Goal: Task Accomplishment & Management: Manage account settings

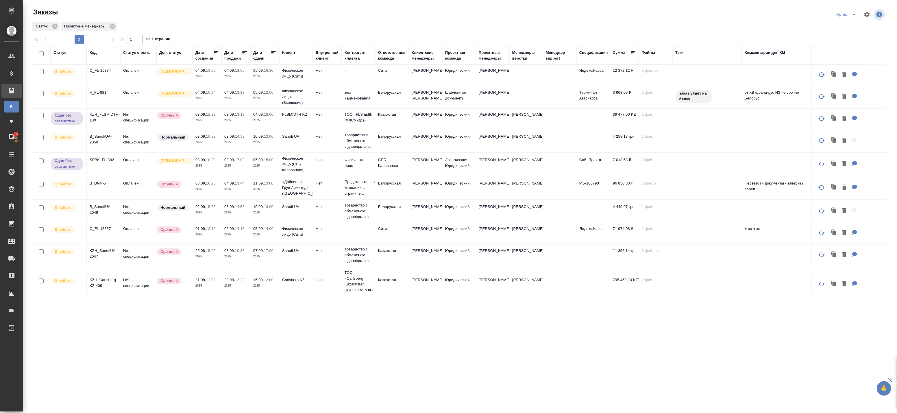
click at [274, 53] on icon at bounding box center [273, 53] width 6 height 6
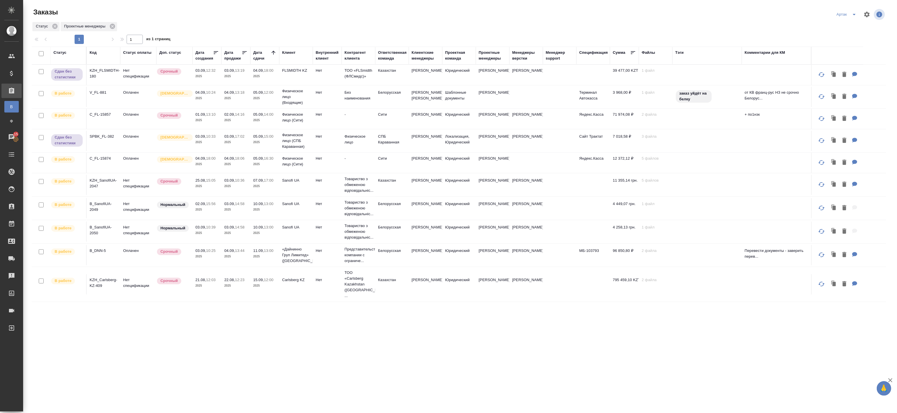
click at [262, 123] on p "2025" at bounding box center [264, 120] width 23 height 6
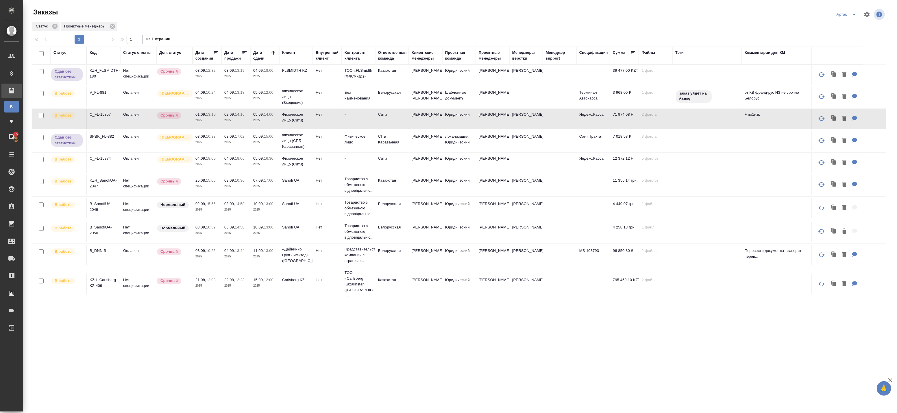
click at [256, 107] on td "05.09, 12:00 2025" at bounding box center [264, 97] width 29 height 20
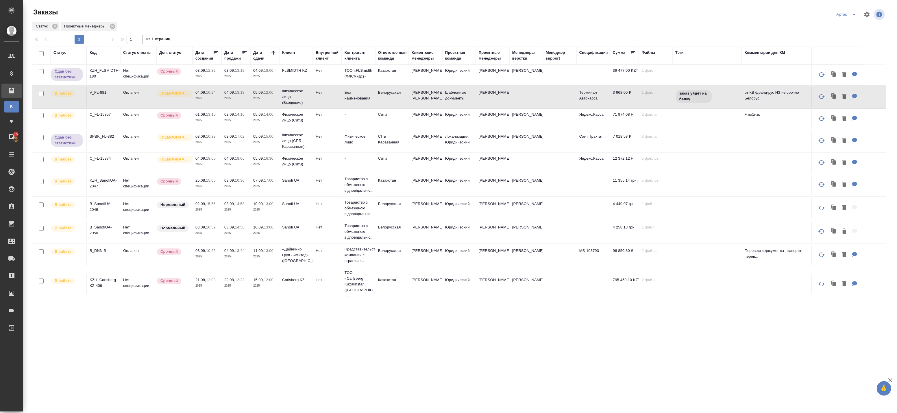
click at [259, 116] on p "05.09," at bounding box center [258, 114] width 11 height 4
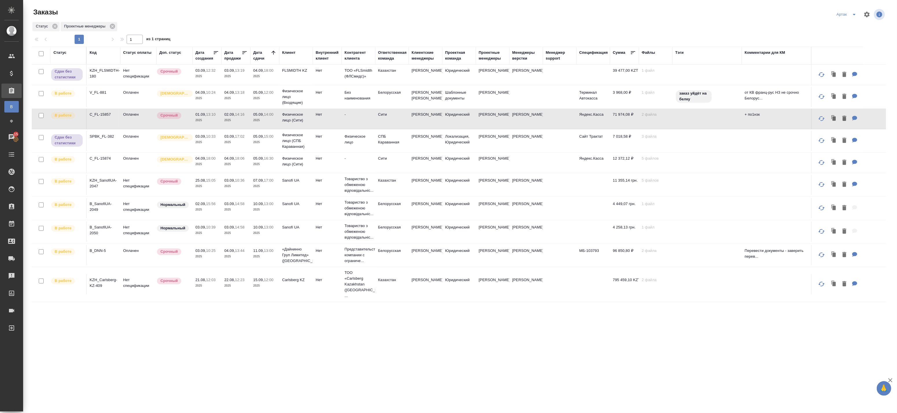
click at [266, 100] on p "2025" at bounding box center [264, 98] width 23 height 6
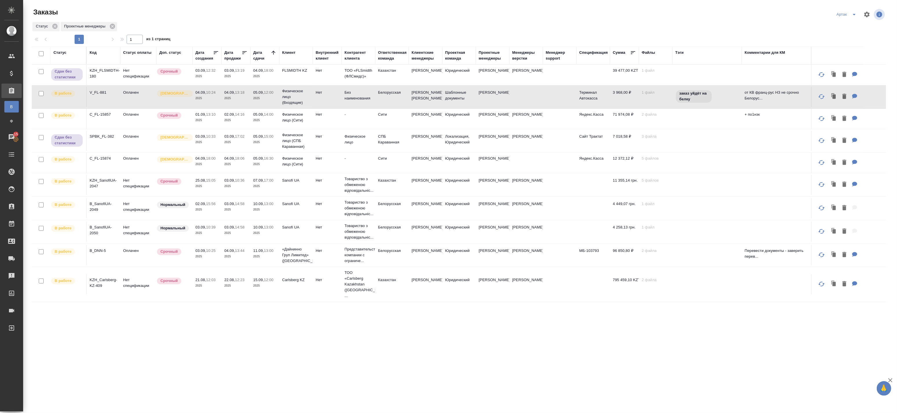
click at [273, 123] on p "2025" at bounding box center [264, 120] width 23 height 6
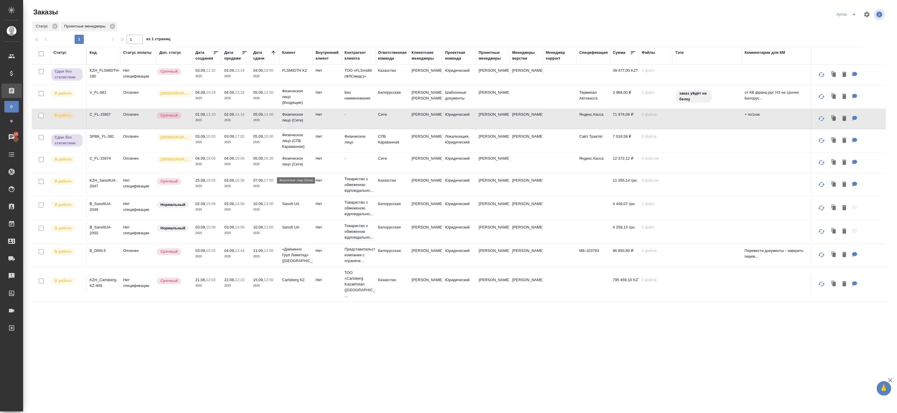
click at [288, 167] on p "Физическое лицо (Сити)" at bounding box center [296, 161] width 28 height 12
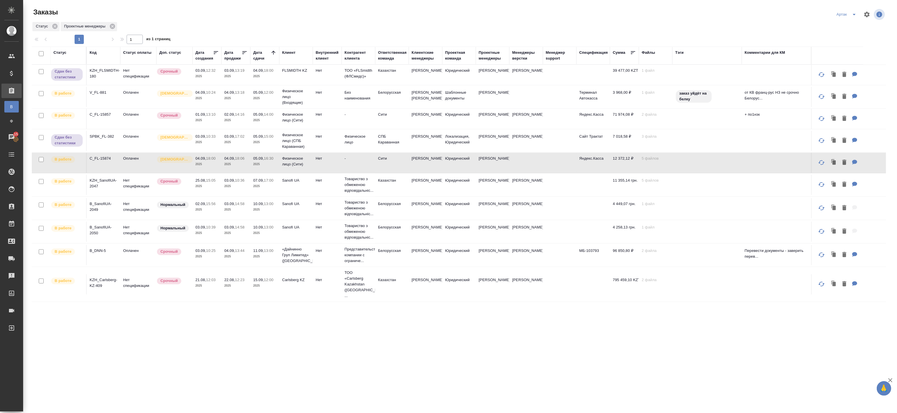
click at [274, 173] on td "05.09, 16:30 2025" at bounding box center [264, 163] width 29 height 20
click at [233, 189] on p "2025" at bounding box center [235, 186] width 23 height 6
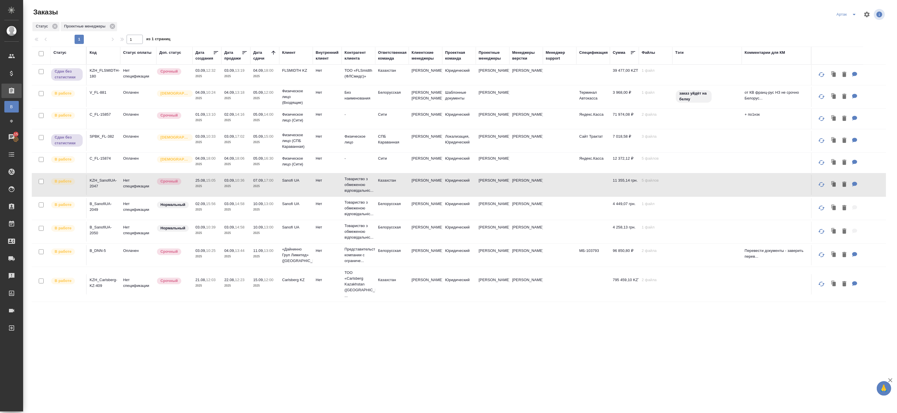
click at [477, 327] on div "Статус Код Статус оплаты Доп. статус Дата создания Дата продажи Дата сдачи Клие…" at bounding box center [459, 220] width 854 height 347
click at [854, 15] on icon "split button" at bounding box center [853, 14] width 7 height 7
click at [840, 28] on li "leagal" at bounding box center [847, 25] width 25 height 9
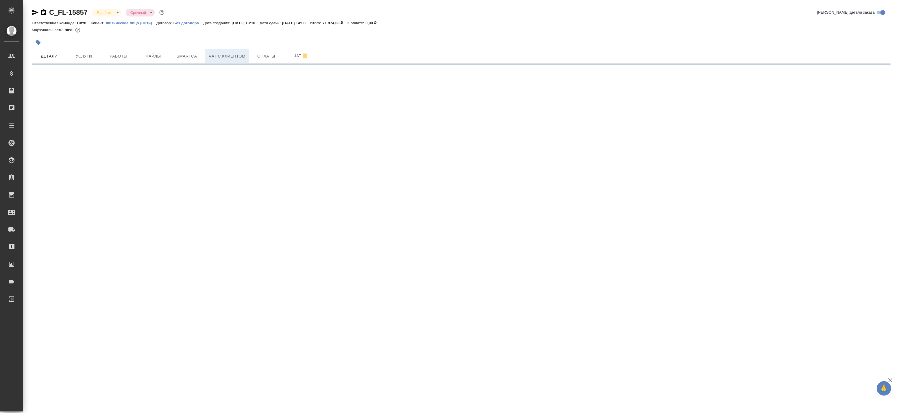
select select "RU"
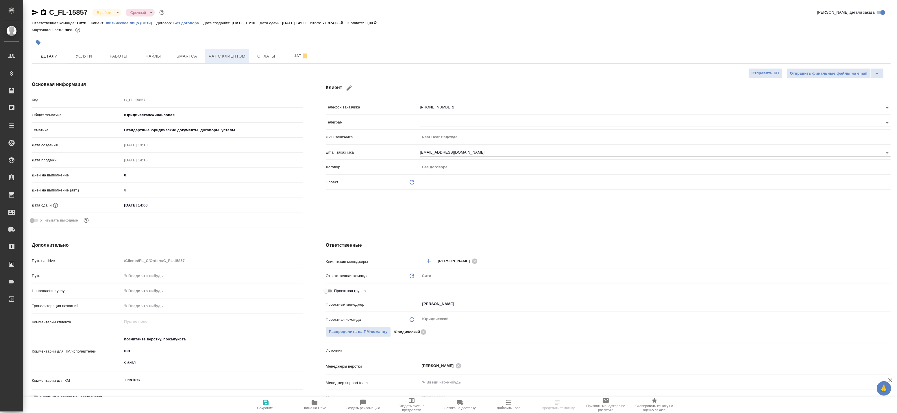
type textarea "x"
click at [188, 59] on span "Smartcat" at bounding box center [188, 56] width 28 height 7
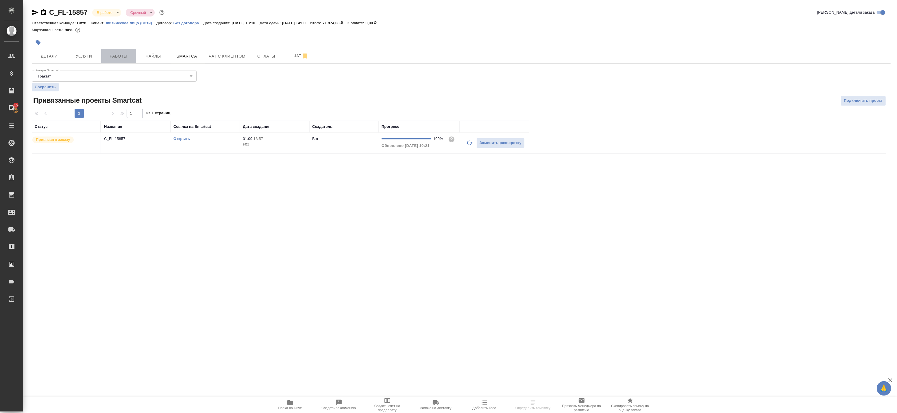
click at [106, 57] on span "Работы" at bounding box center [119, 56] width 28 height 7
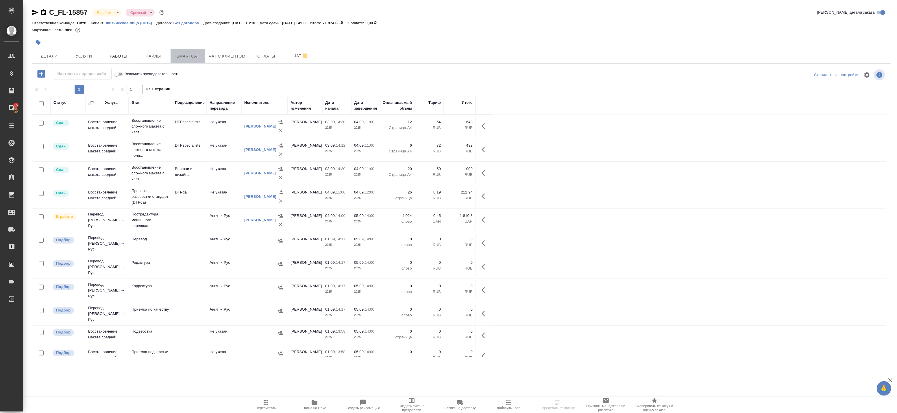
click at [194, 60] on button "Smartcat" at bounding box center [187, 56] width 35 height 14
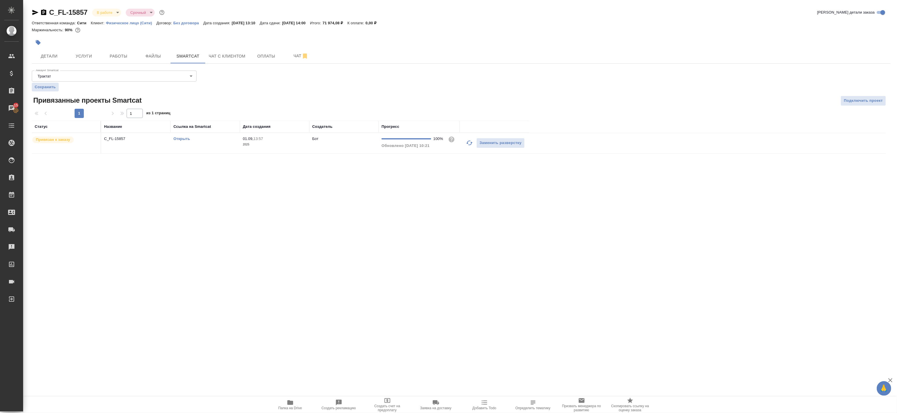
click at [183, 138] on link "Открыть" at bounding box center [181, 138] width 16 height 4
click at [108, 58] on span "Работы" at bounding box center [119, 56] width 28 height 7
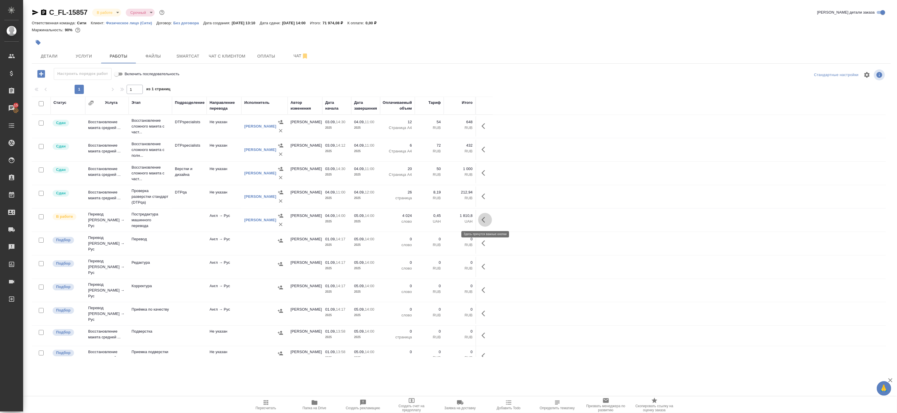
click at [483, 221] on icon "button" at bounding box center [482, 220] width 3 height 6
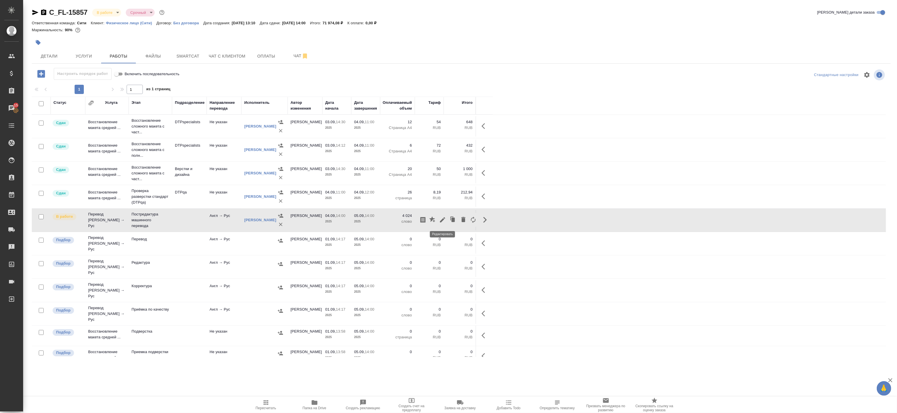
click at [444, 221] on icon "button" at bounding box center [442, 219] width 7 height 7
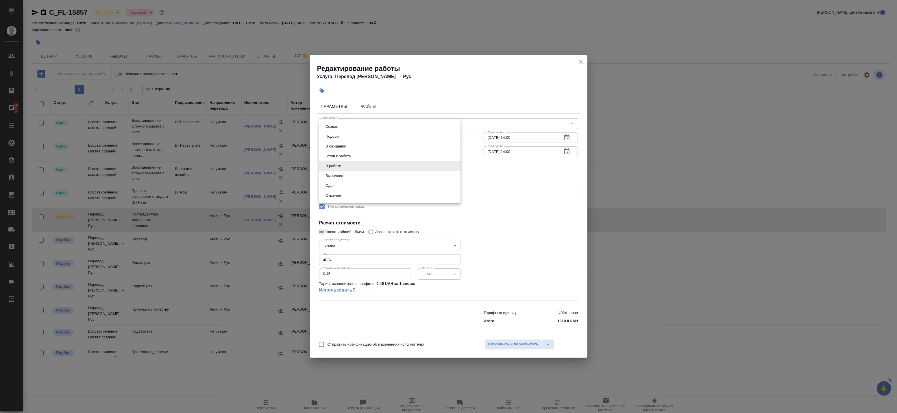
click at [351, 167] on body "🙏 .cls-1 fill:#fff; AWATERA Badanyan Artak Клиенты Спецификации Заказы 15 Чаты …" at bounding box center [448, 206] width 897 height 413
click at [350, 181] on li "Сдан" at bounding box center [389, 186] width 141 height 10
type input "closed"
click at [515, 345] on span "Сохранить и пересчитать" at bounding box center [513, 344] width 50 height 7
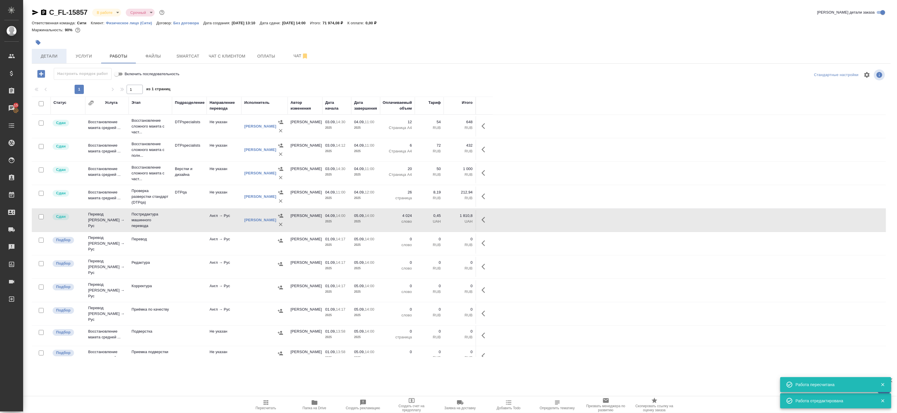
click at [51, 59] on span "Детали" at bounding box center [49, 56] width 28 height 7
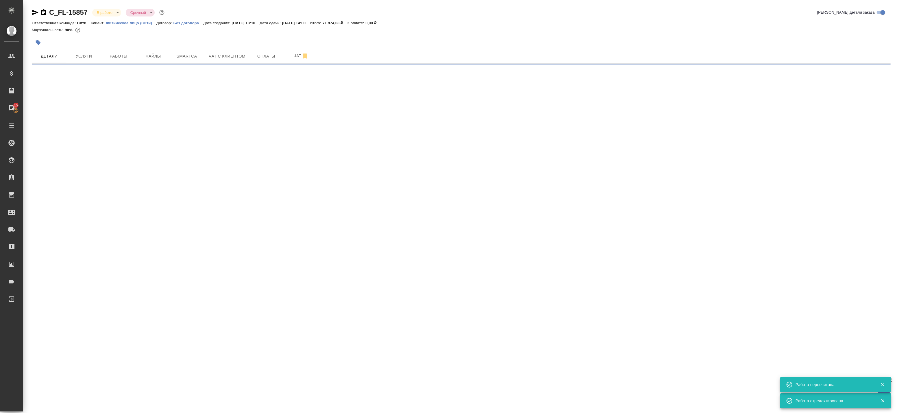
select select "RU"
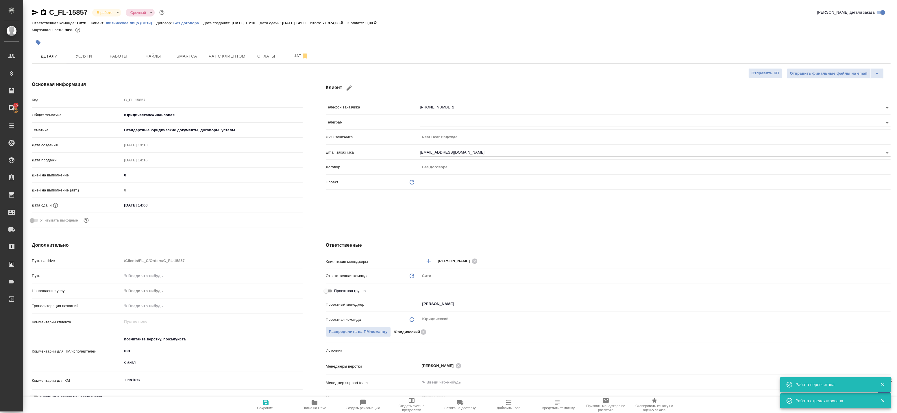
type textarea "x"
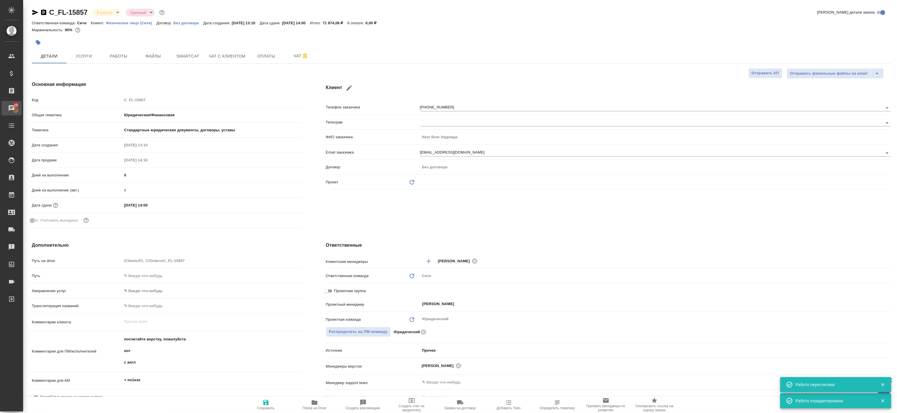
type textarea "x"
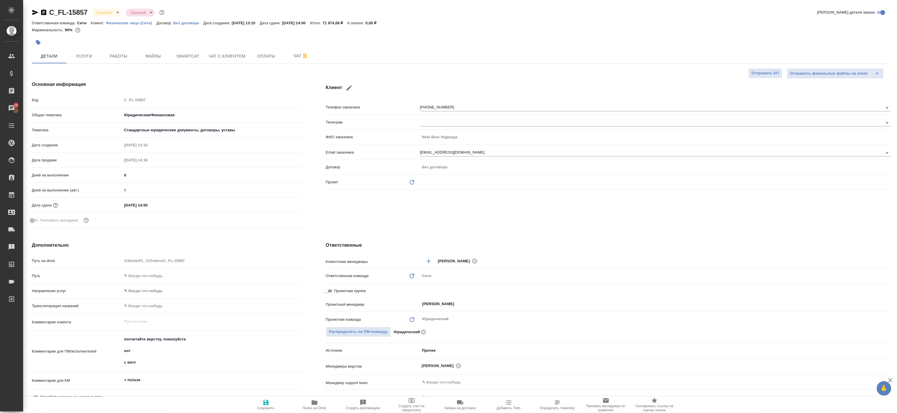
type textarea "x"
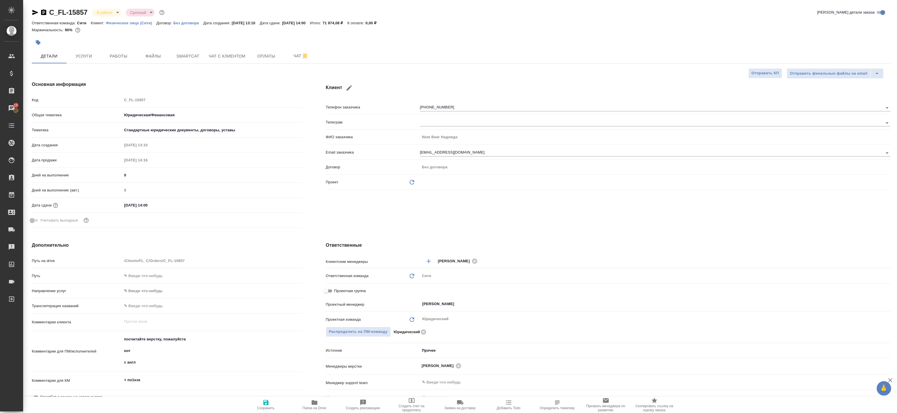
type textarea "x"
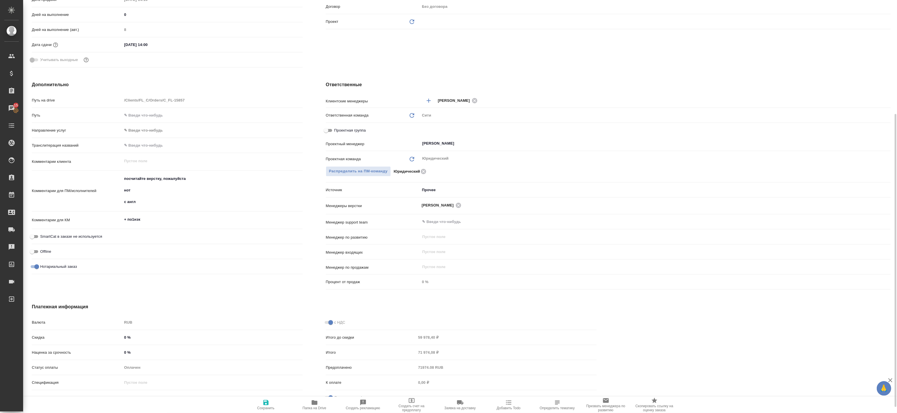
scroll to position [32, 0]
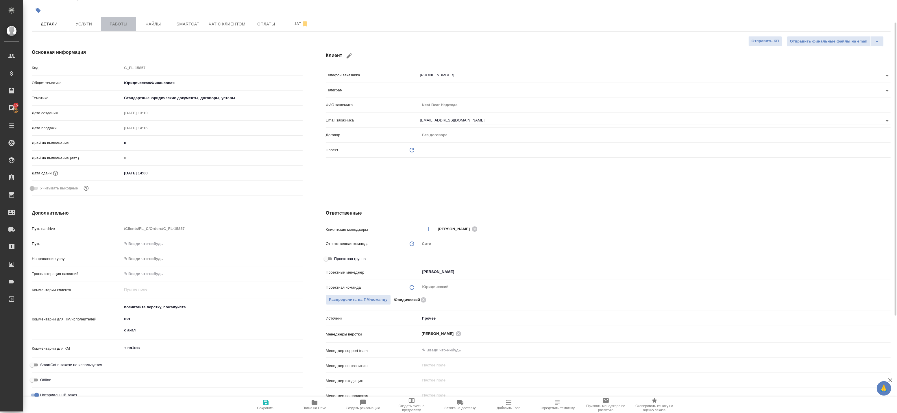
click at [112, 27] on span "Работы" at bounding box center [119, 24] width 28 height 7
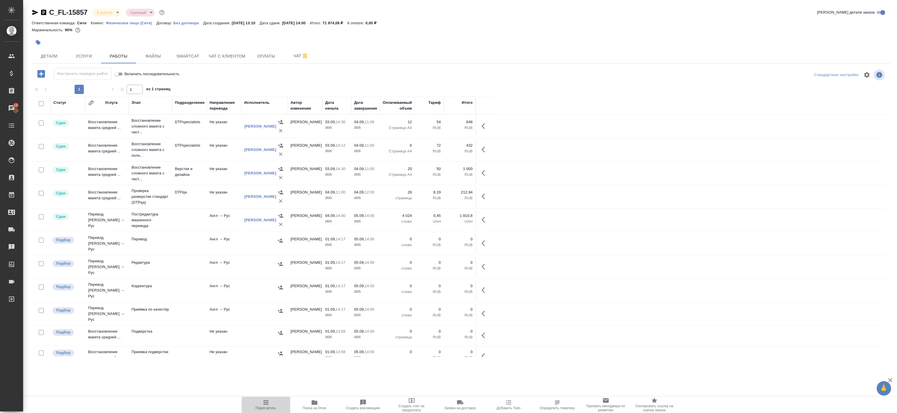
click at [265, 403] on icon "button" at bounding box center [265, 402] width 7 height 7
click at [44, 56] on span "Детали" at bounding box center [49, 56] width 28 height 7
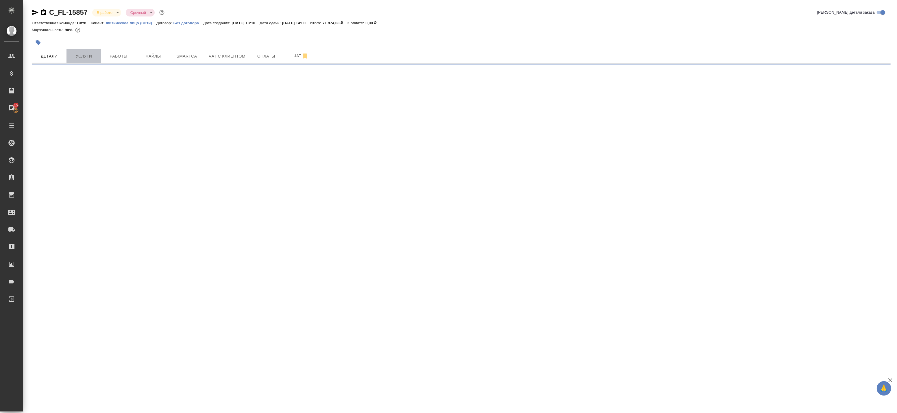
click at [94, 58] on span "Услуги" at bounding box center [84, 56] width 28 height 7
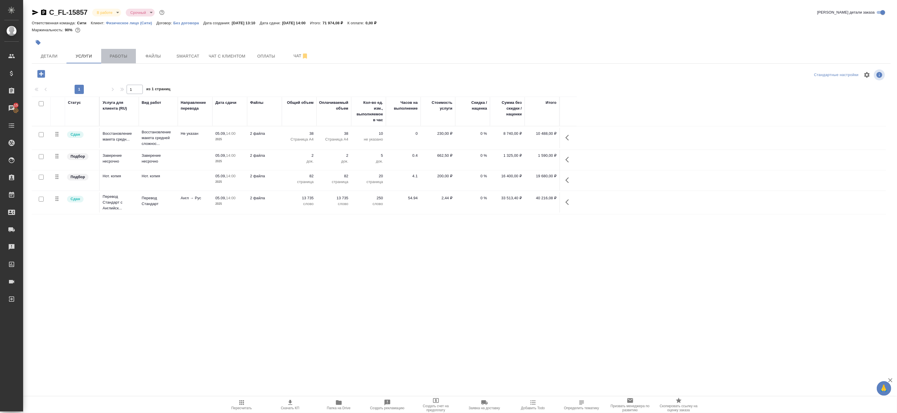
click at [127, 50] on button "Работы" at bounding box center [118, 56] width 35 height 14
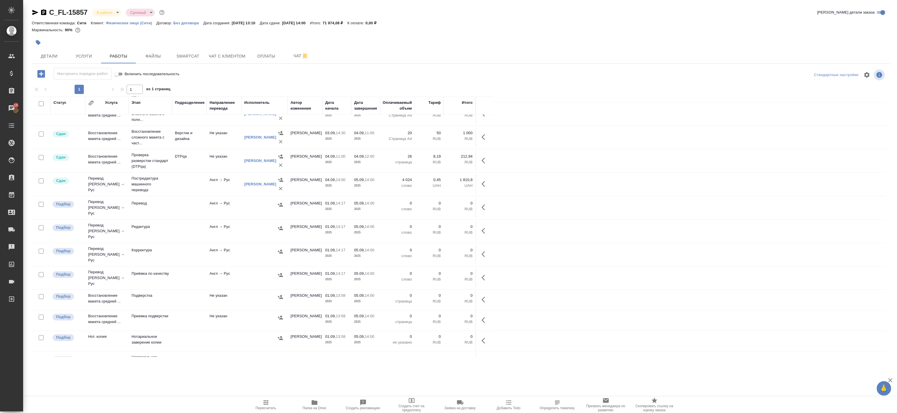
scroll to position [42, 0]
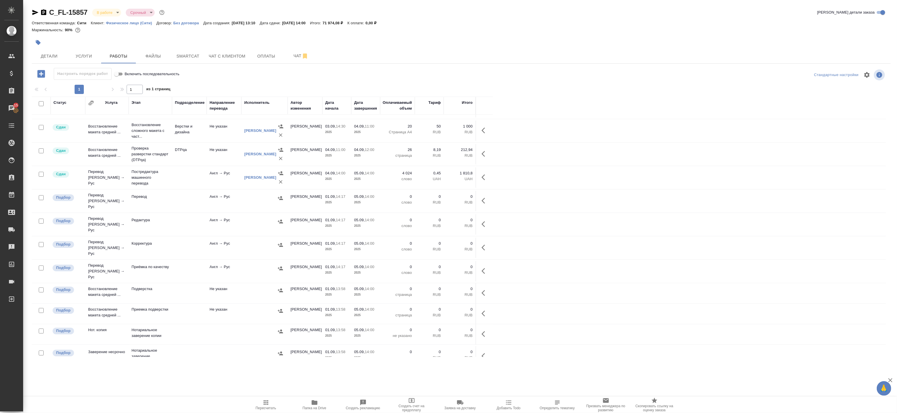
click at [188, 261] on td at bounding box center [189, 271] width 35 height 20
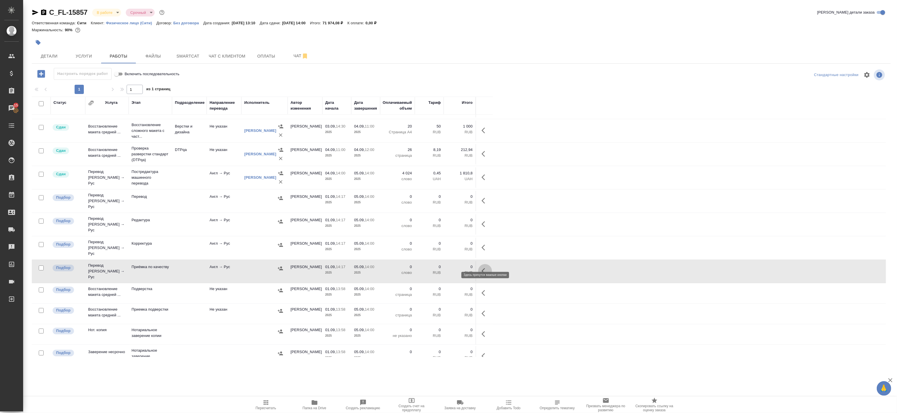
click at [483, 267] on icon "button" at bounding box center [484, 270] width 7 height 7
click at [442, 268] on icon "button" at bounding box center [442, 270] width 5 height 5
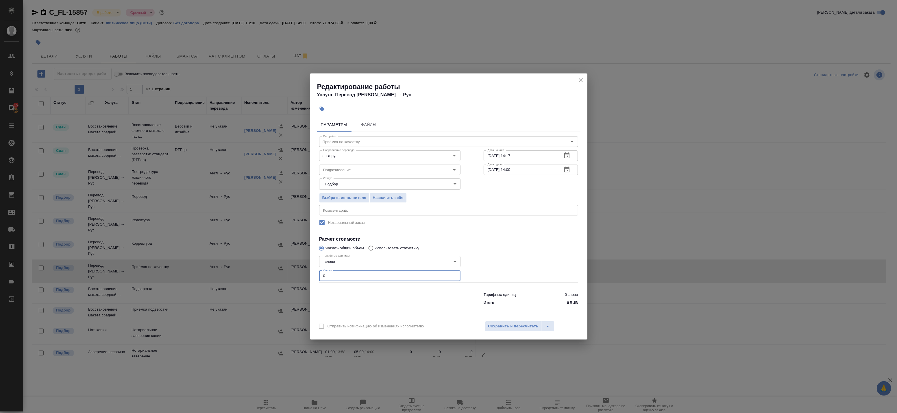
drag, startPoint x: 313, startPoint y: 275, endPoint x: 279, endPoint y: 274, distance: 34.1
click at [279, 274] on div "Редактирование работы Услуга: Перевод Стандарт Англ → Рус Параметры Файлы Вид р…" at bounding box center [448, 206] width 897 height 413
click at [357, 164] on div "Подразделение Подразделение" at bounding box center [389, 169] width 141 height 14
type input "1"
click at [353, 169] on input "Подразделение" at bounding box center [380, 169] width 118 height 7
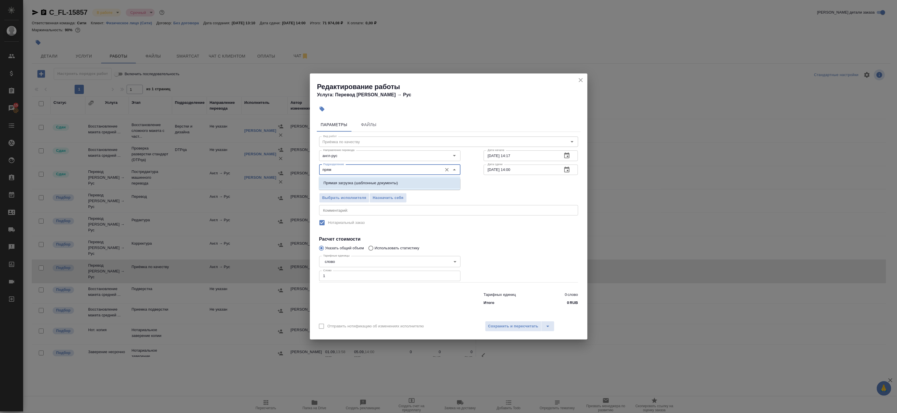
click at [357, 186] on li "Прямая загрузка (шаблонные документы)" at bounding box center [389, 183] width 141 height 10
type input "Прямая загрузка (шаблонные документы)"
click at [507, 324] on span "Сохранить и пересчитать" at bounding box center [513, 326] width 50 height 7
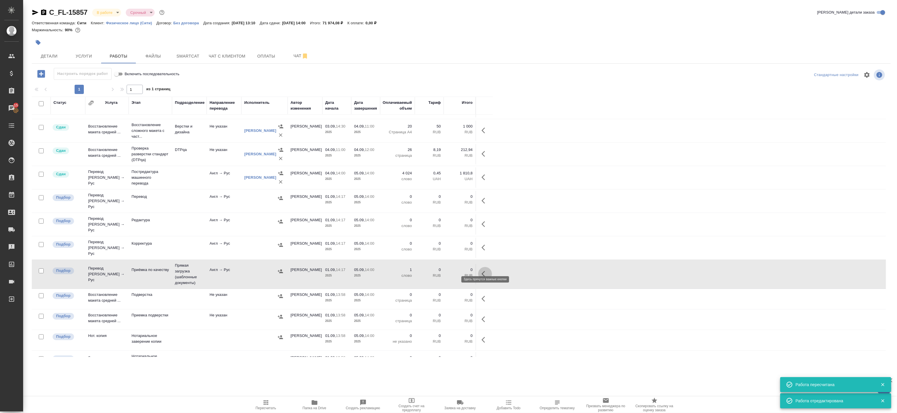
click at [484, 271] on icon "button" at bounding box center [482, 274] width 3 height 6
click at [444, 270] on icon "button" at bounding box center [442, 273] width 7 height 7
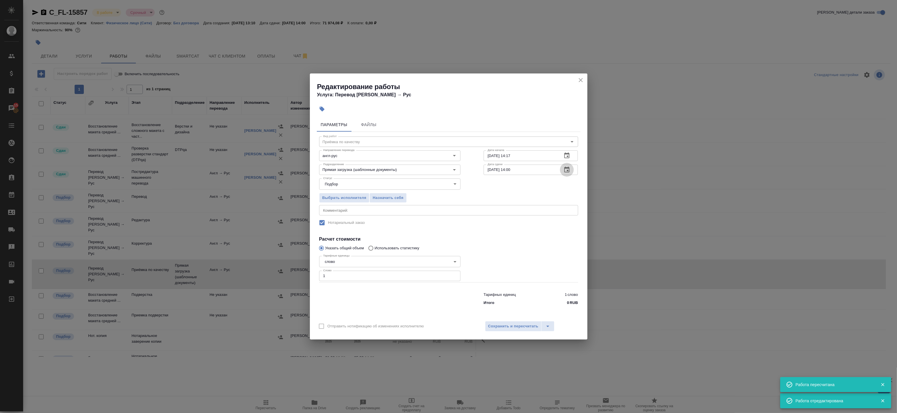
click at [569, 169] on icon "button" at bounding box center [566, 169] width 7 height 7
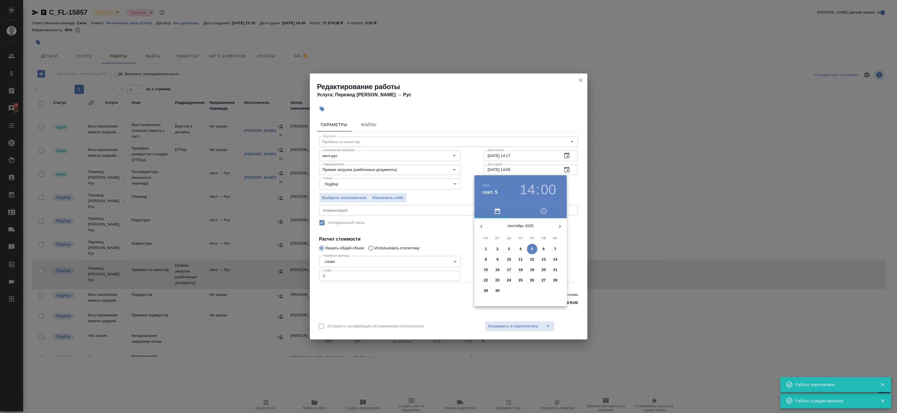
click at [528, 189] on h3 "14" at bounding box center [527, 189] width 15 height 16
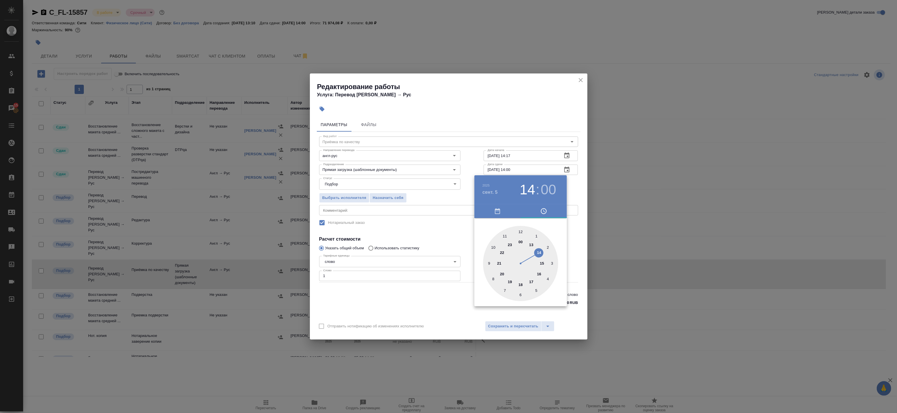
click at [530, 246] on div at bounding box center [520, 263] width 75 height 75
type input "05.09.2025 13:00"
click at [520, 233] on div at bounding box center [520, 263] width 75 height 75
click at [569, 188] on div at bounding box center [448, 206] width 897 height 413
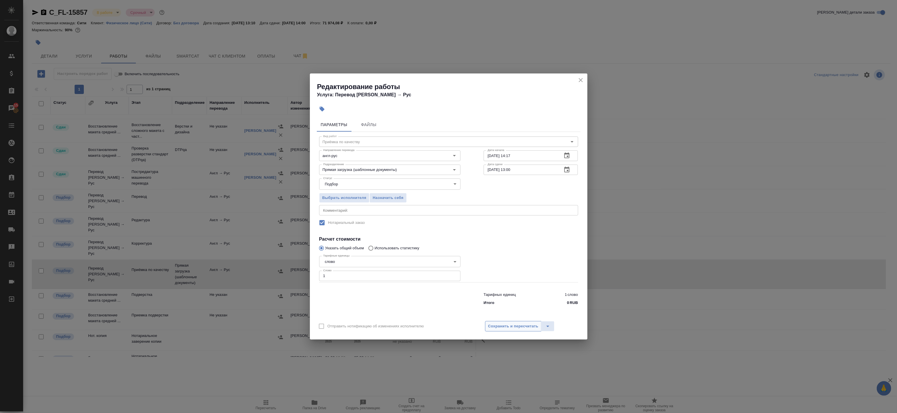
click at [514, 325] on span "Сохранить и пересчитать" at bounding box center [513, 326] width 50 height 7
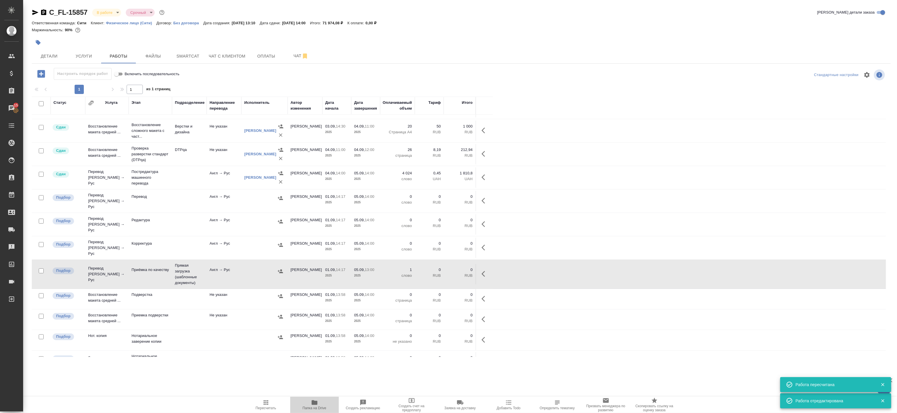
click at [316, 405] on icon "button" at bounding box center [314, 402] width 7 height 7
click at [190, 266] on td "Прямая загрузка (шаблонные документы)" at bounding box center [189, 273] width 35 height 29
drag, startPoint x: 485, startPoint y: 265, endPoint x: 478, endPoint y: 266, distance: 6.6
click at [485, 270] on icon "button" at bounding box center [484, 273] width 7 height 7
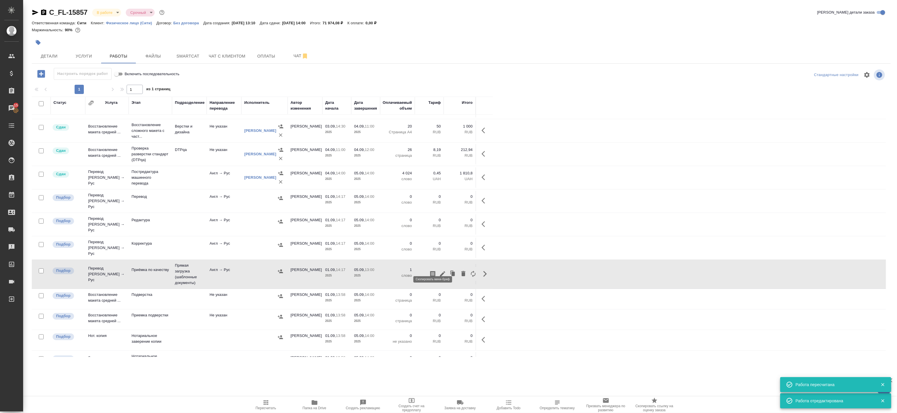
click at [434, 271] on icon "button" at bounding box center [432, 274] width 5 height 6
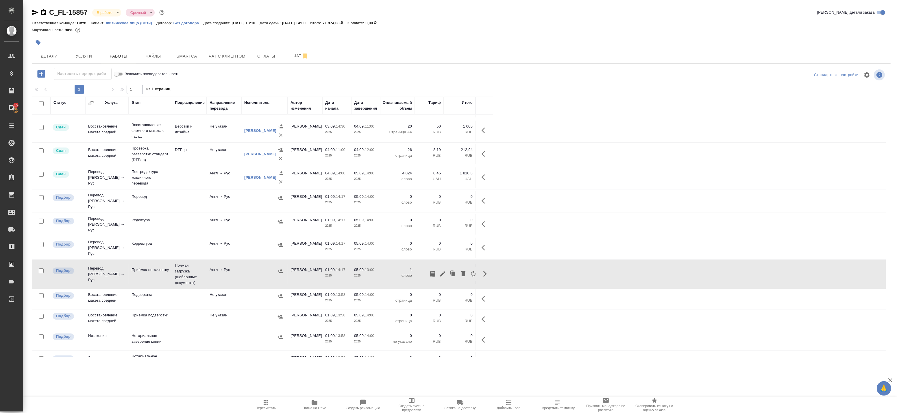
click at [485, 271] on icon "button" at bounding box center [484, 274] width 3 height 6
click at [483, 270] on icon "button" at bounding box center [484, 273] width 7 height 7
click at [446, 268] on button "button" at bounding box center [442, 274] width 10 height 14
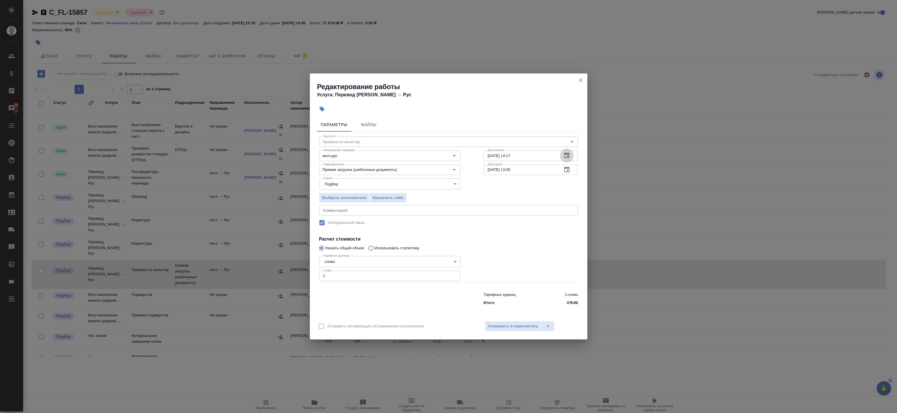
click at [571, 156] on button "button" at bounding box center [567, 156] width 14 height 14
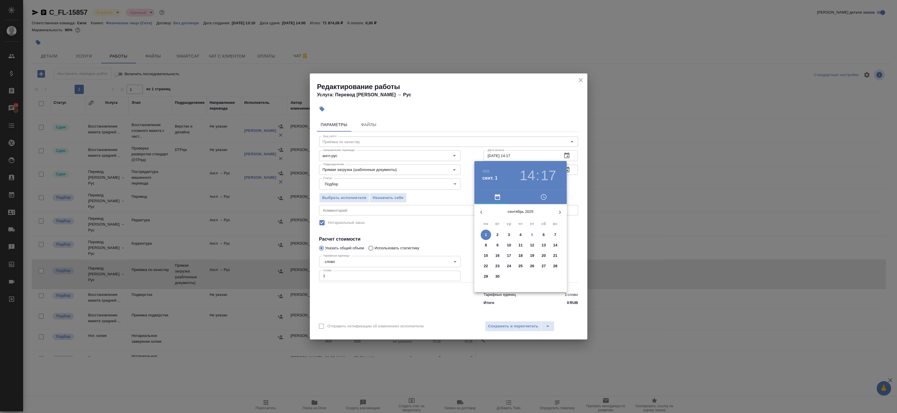
click at [530, 233] on span "5" at bounding box center [532, 235] width 10 height 6
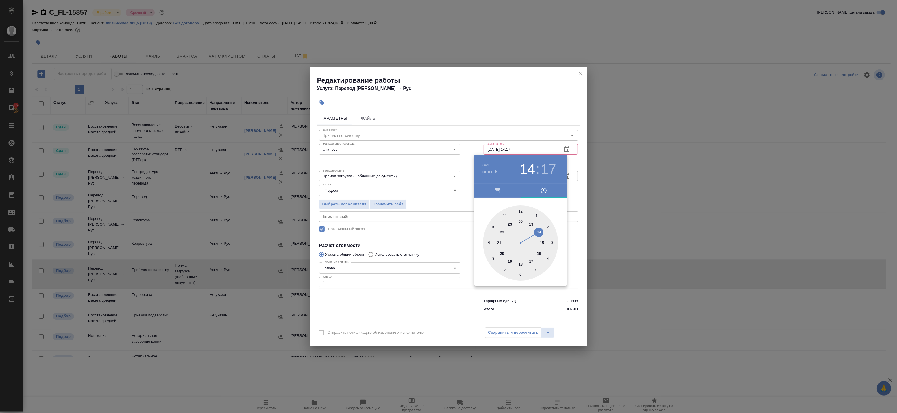
click at [493, 227] on div at bounding box center [520, 242] width 75 height 75
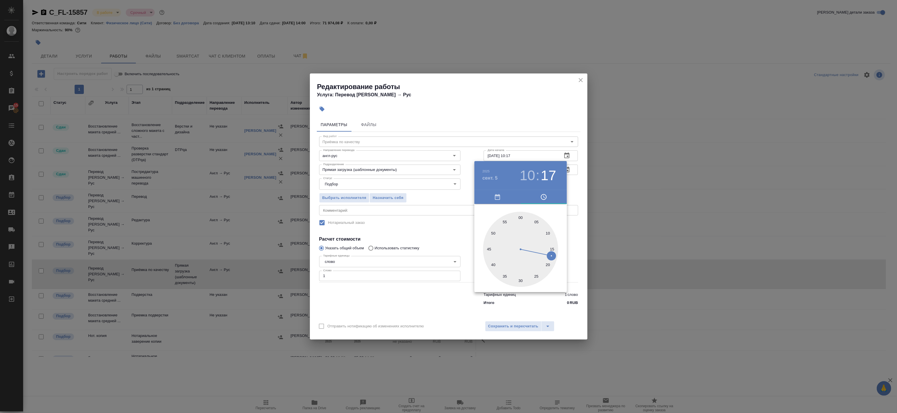
click at [527, 179] on h3 "10" at bounding box center [527, 175] width 15 height 16
click at [546, 175] on h3 "17" at bounding box center [548, 175] width 15 height 16
click at [489, 250] on div at bounding box center [520, 248] width 75 height 75
type input "05.09.2025 10:45"
click at [577, 192] on div at bounding box center [448, 206] width 897 height 413
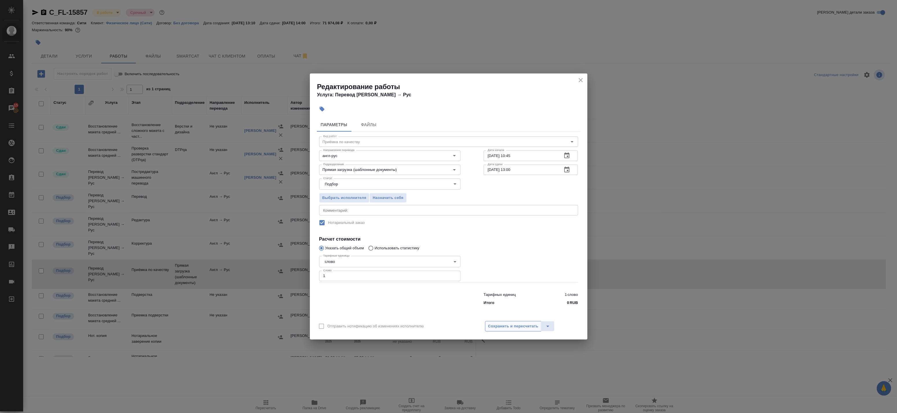
click at [506, 325] on span "Сохранить и пересчитать" at bounding box center [513, 326] width 50 height 7
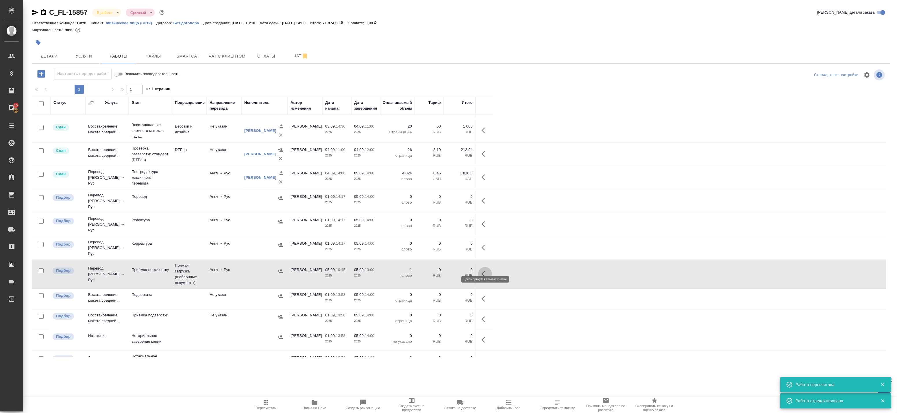
click at [481, 270] on icon "button" at bounding box center [484, 273] width 7 height 7
click at [446, 270] on icon "button" at bounding box center [442, 273] width 7 height 7
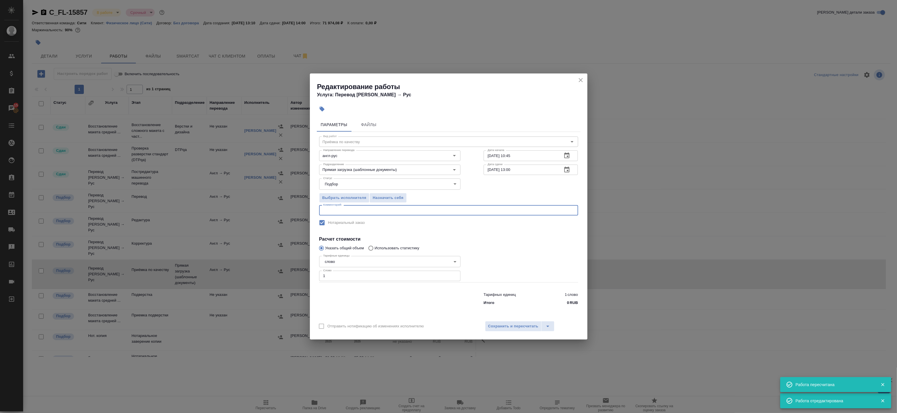
click at [425, 210] on textarea at bounding box center [448, 210] width 251 height 4
type textarea "Под нот"
click at [517, 327] on span "Сохранить и пересчитать" at bounding box center [513, 326] width 50 height 7
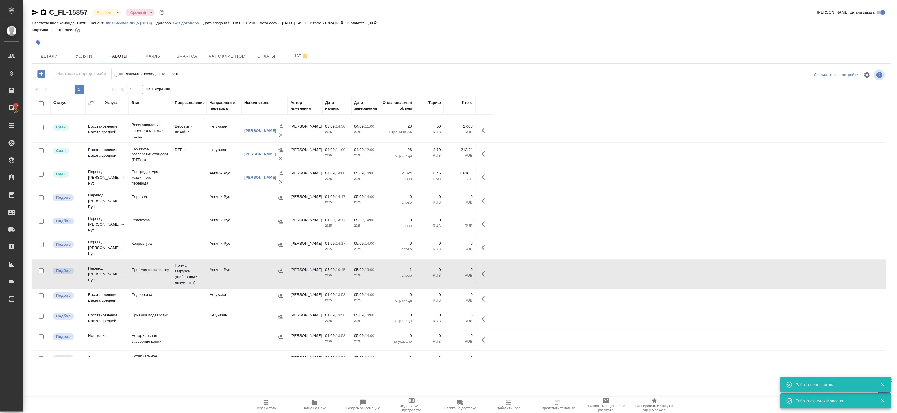
click at [487, 270] on icon "button" at bounding box center [484, 273] width 7 height 7
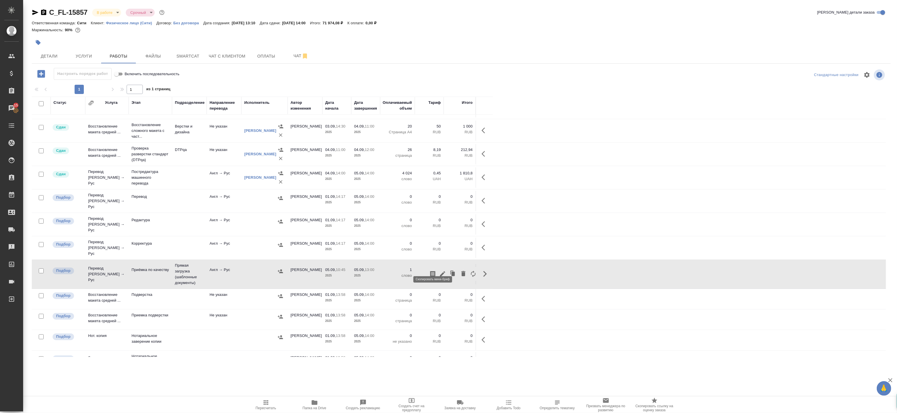
click at [435, 270] on icon "button" at bounding box center [432, 273] width 7 height 7
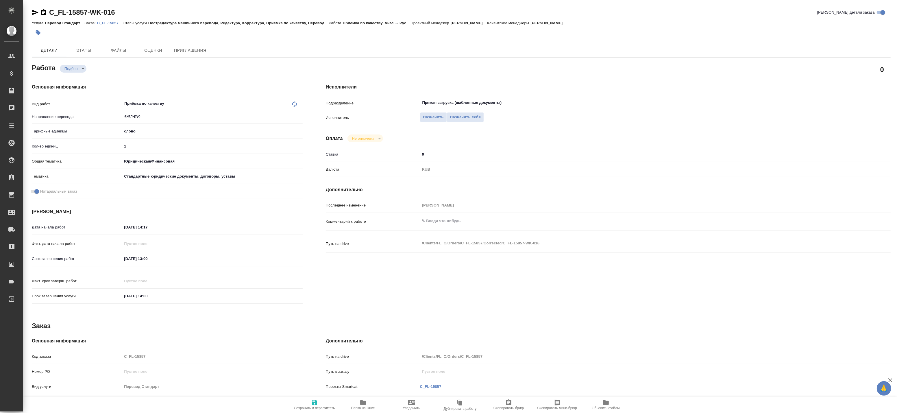
type textarea "x"
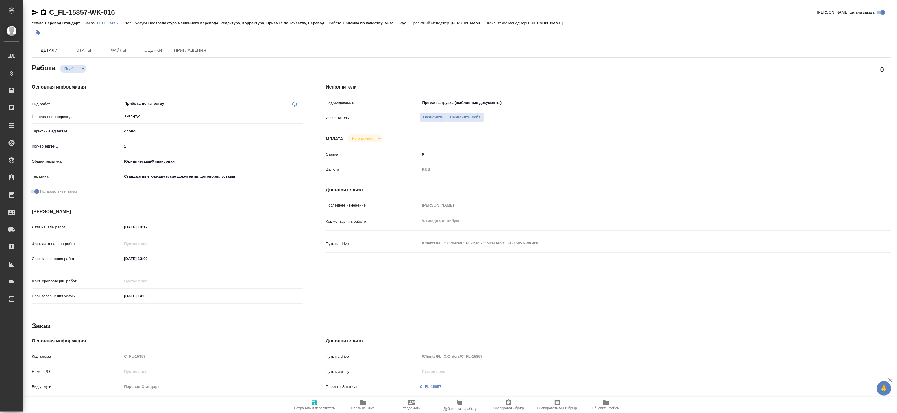
type textarea "x"
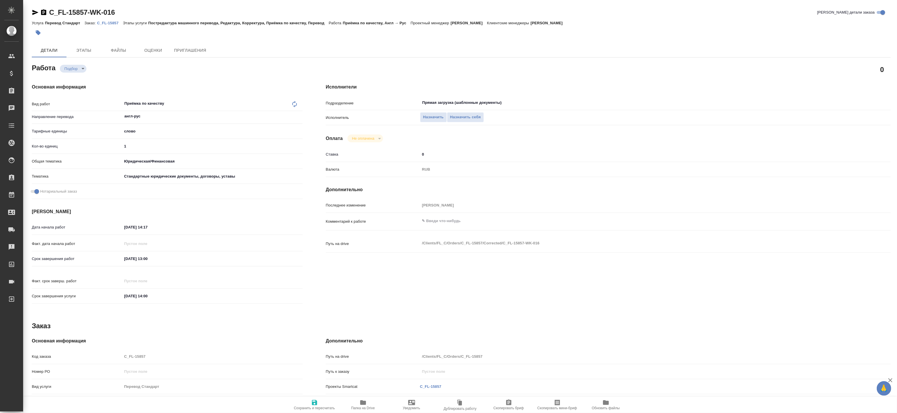
type textarea "x"
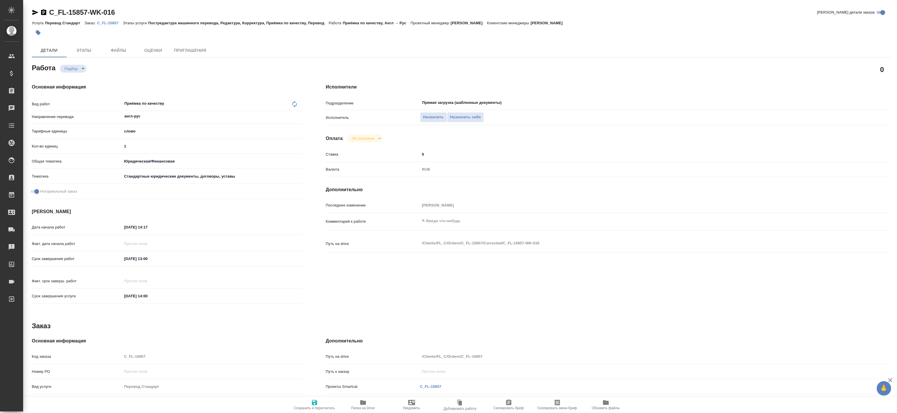
type textarea "x"
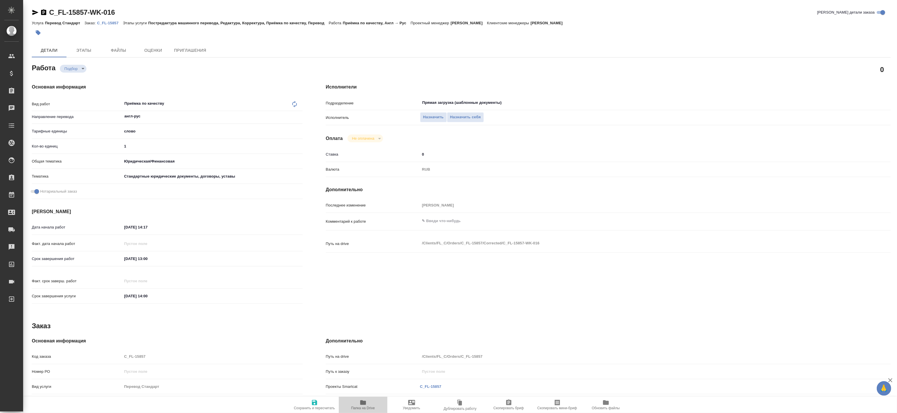
click at [355, 405] on span "Папка на Drive" at bounding box center [363, 404] width 42 height 11
type textarea "x"
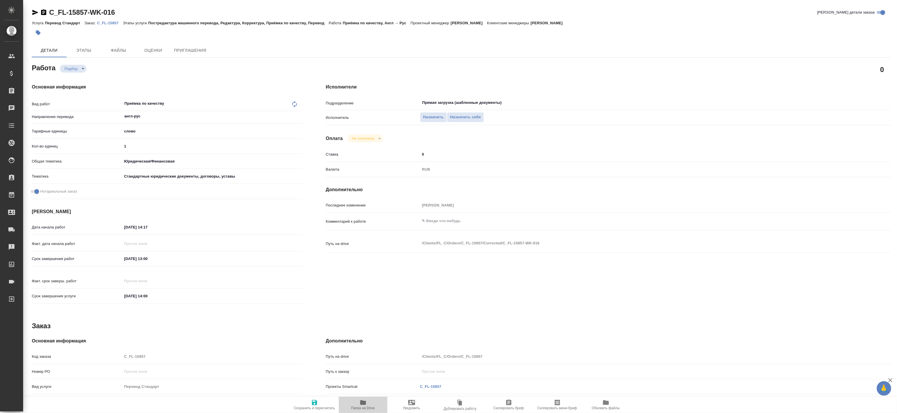
type textarea "x"
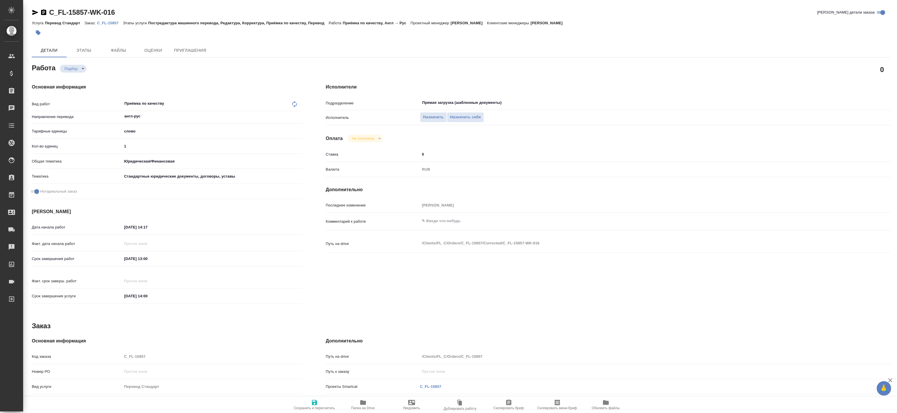
type textarea "x"
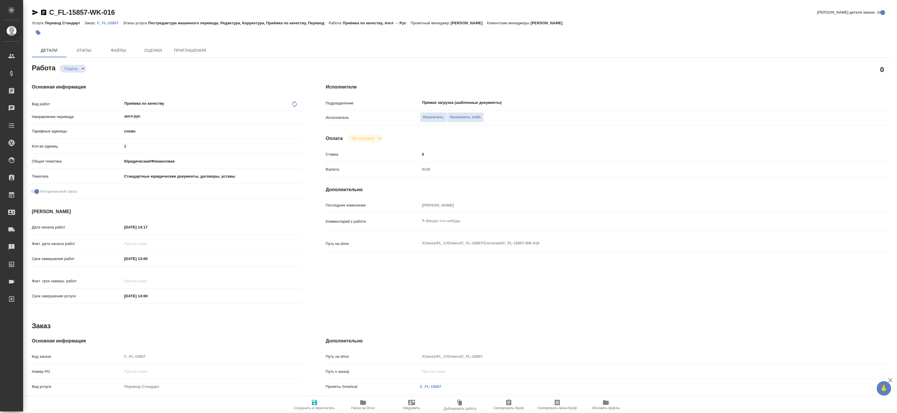
type textarea "x"
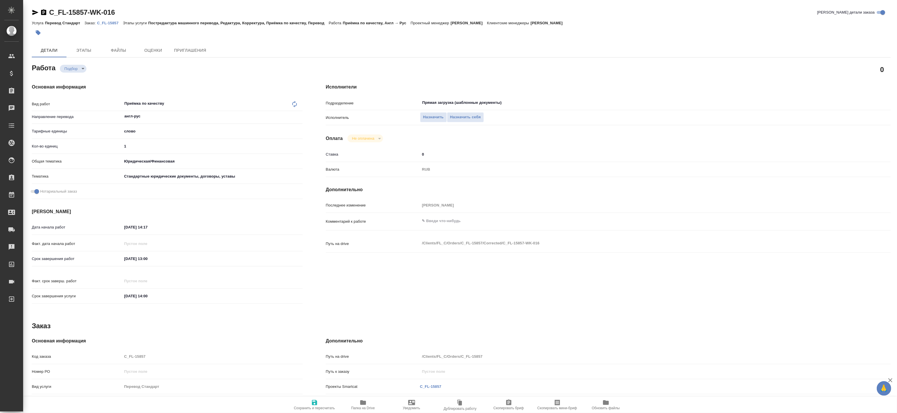
type textarea "x"
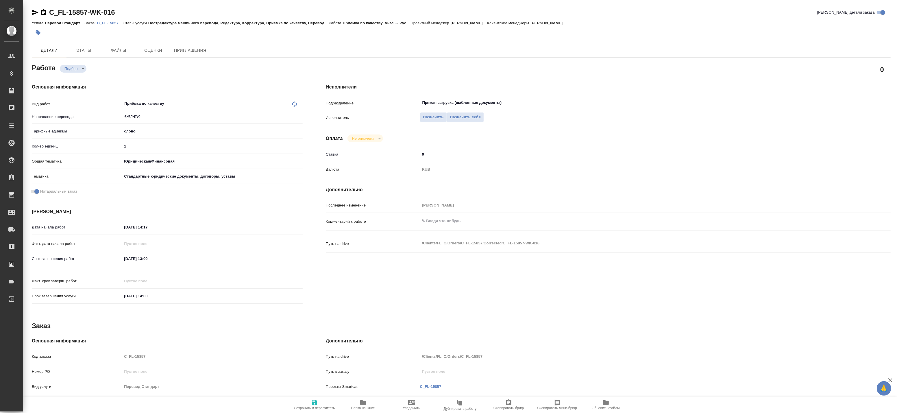
type textarea "x"
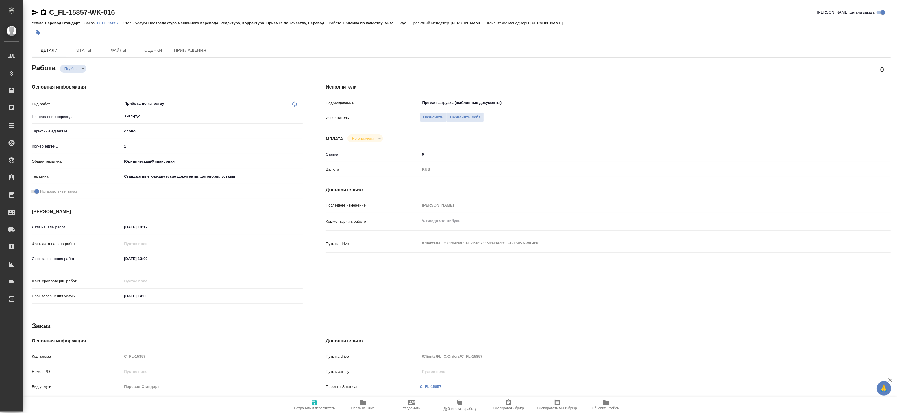
type textarea "x"
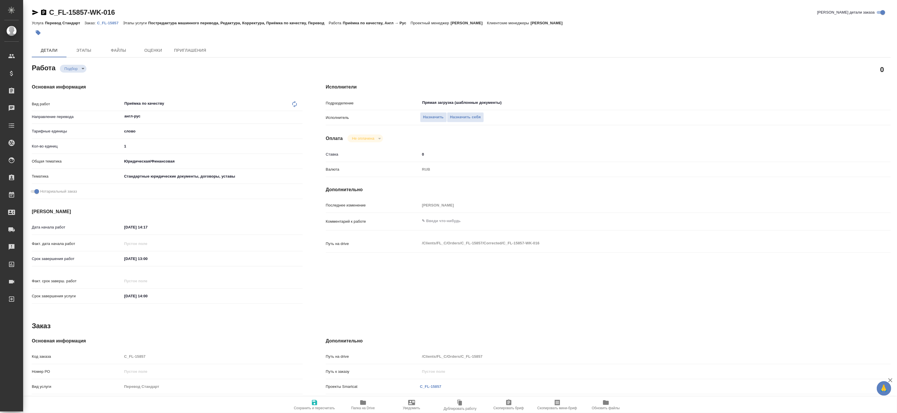
type textarea "x"
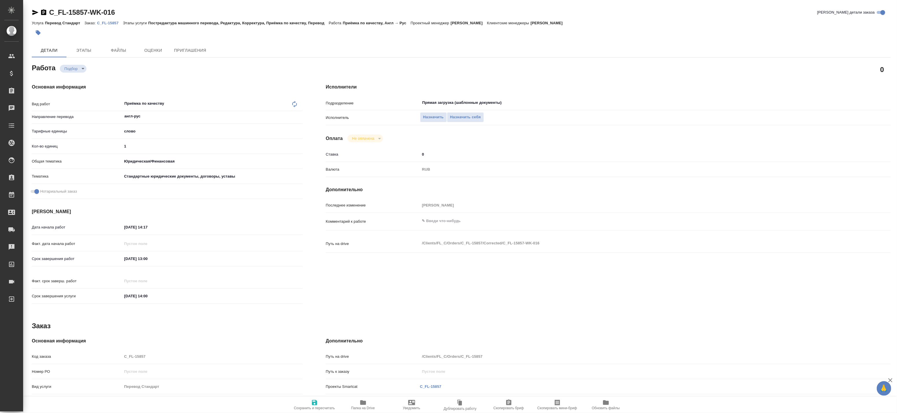
type textarea "x"
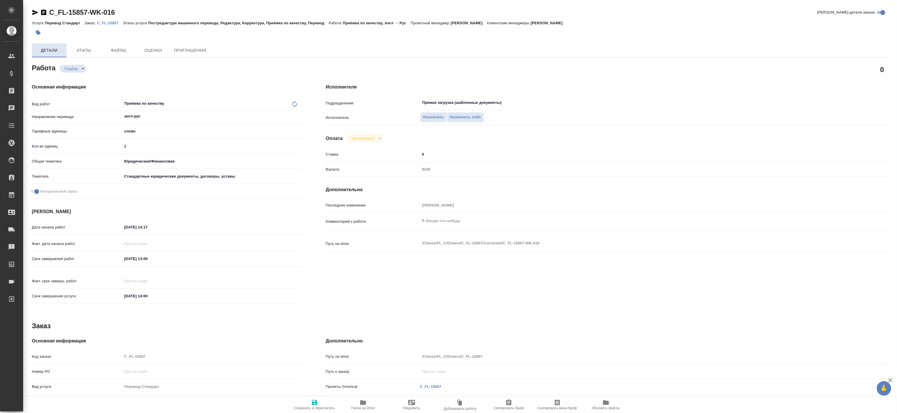
type textarea "x"
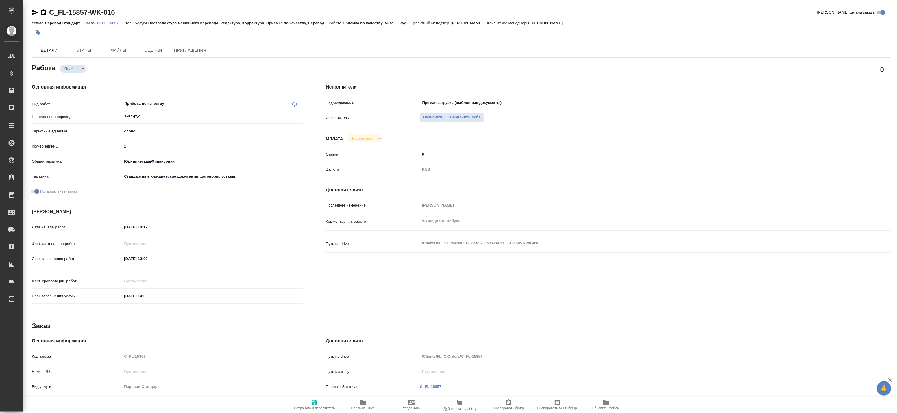
type textarea "x"
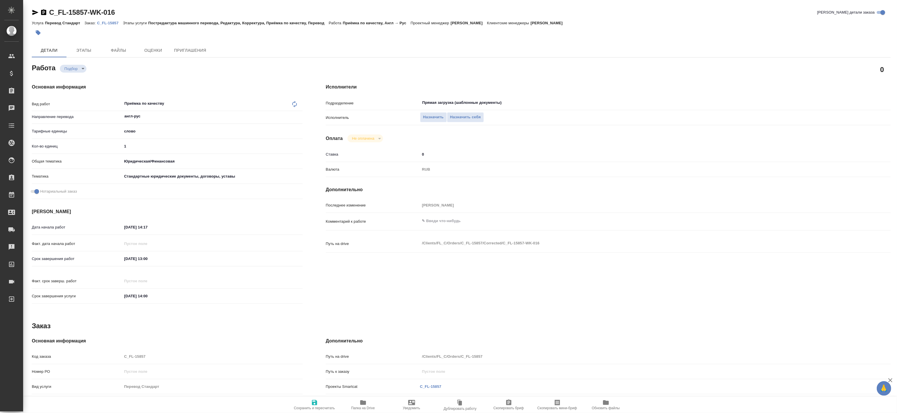
type textarea "x"
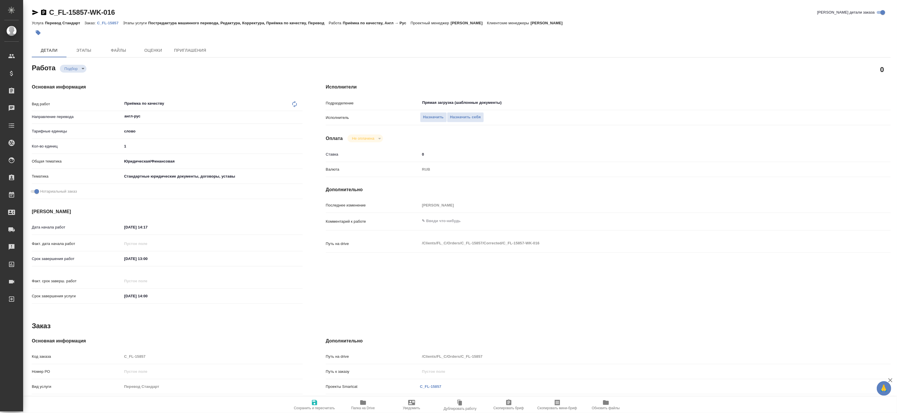
type textarea "x"
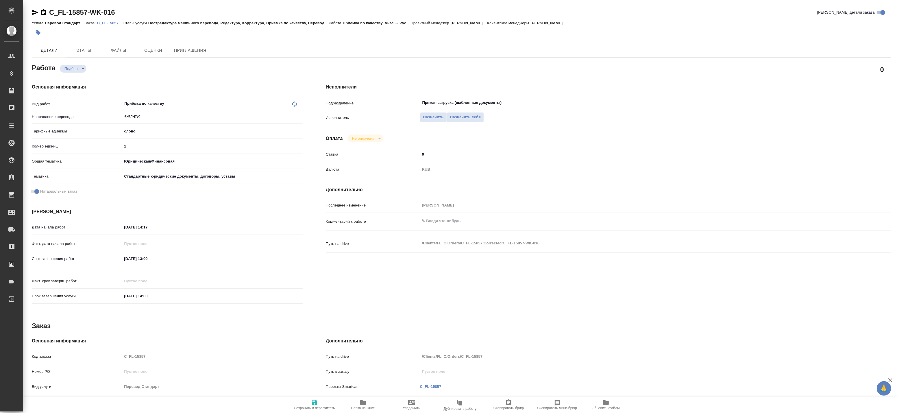
type textarea "x"
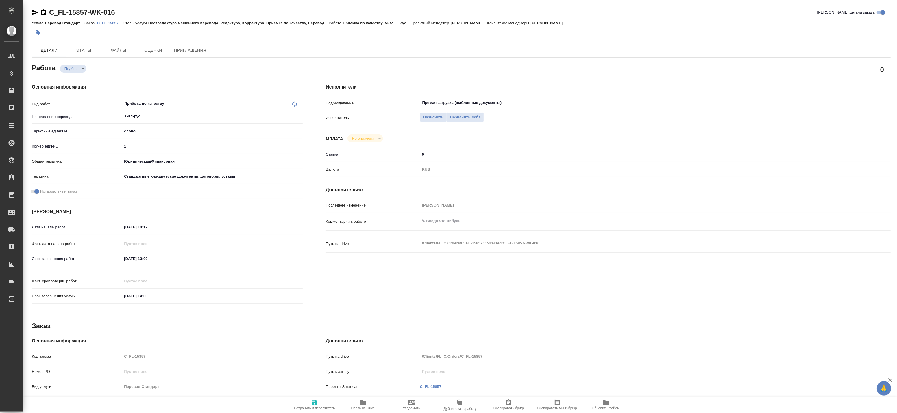
type textarea "x"
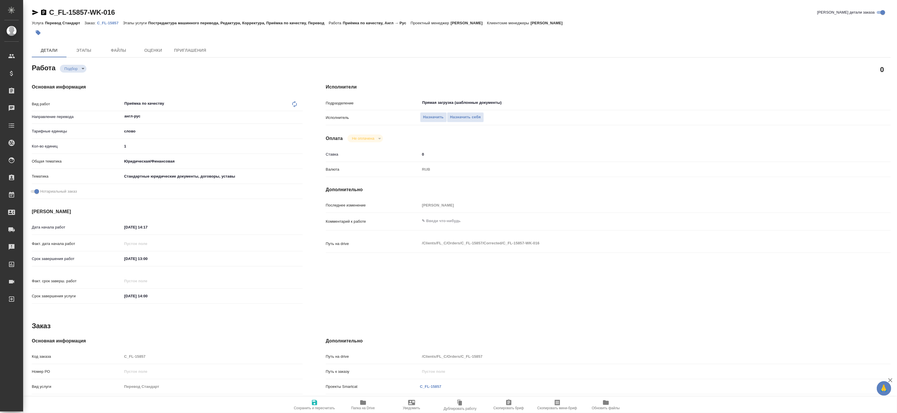
type textarea "x"
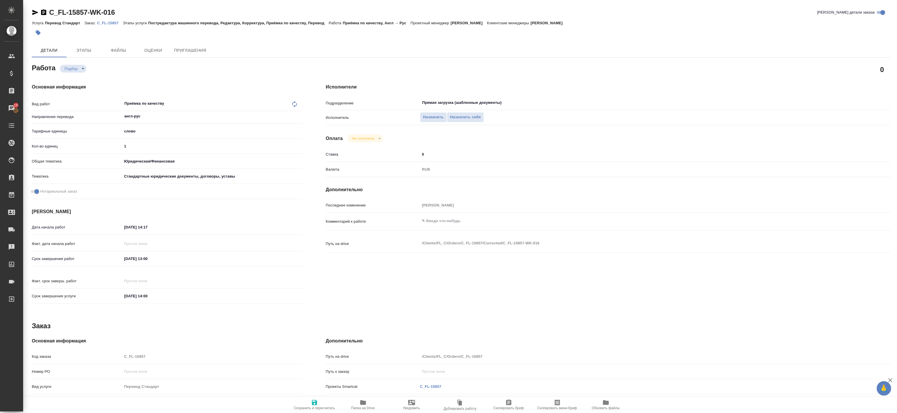
type textarea "x"
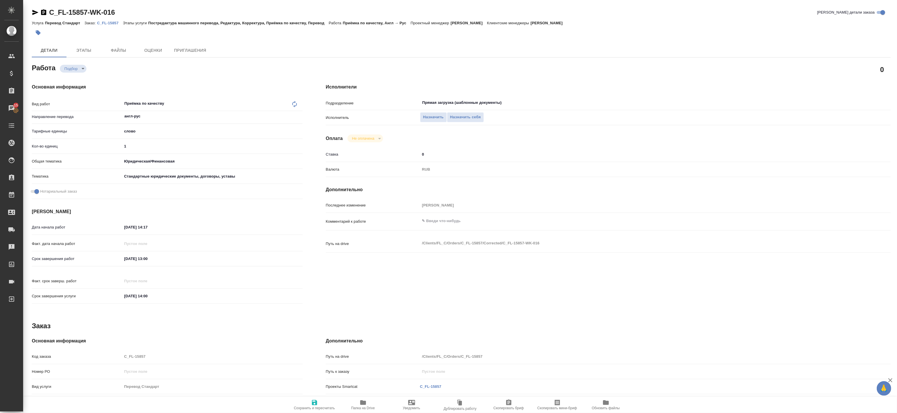
type textarea "x"
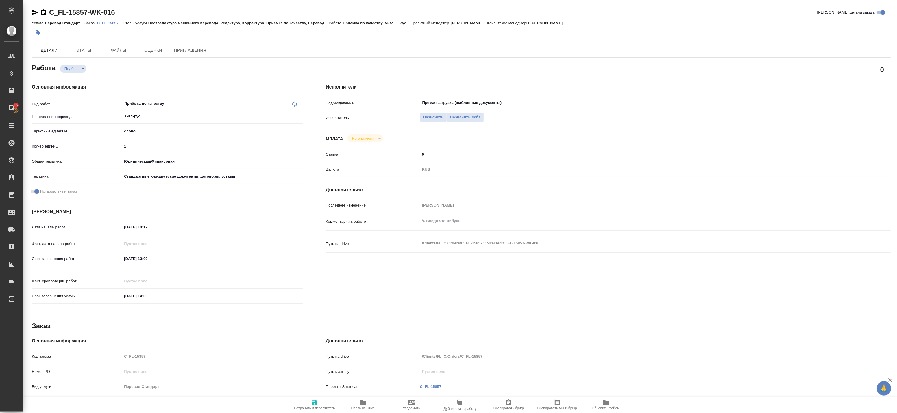
type textarea "x"
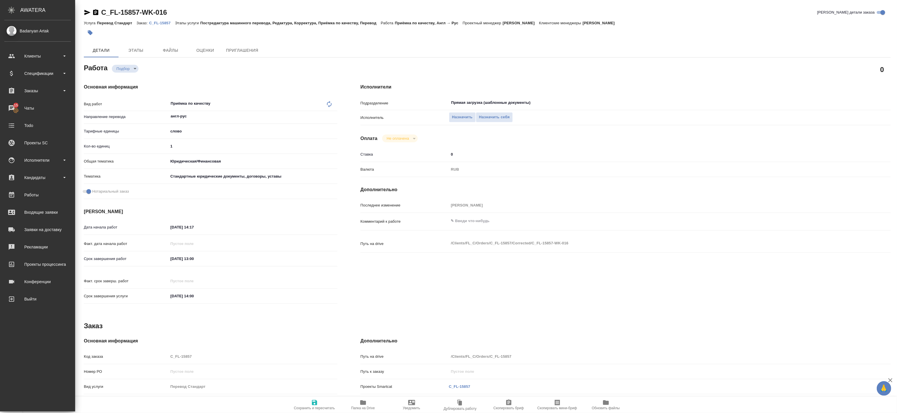
type textarea "x"
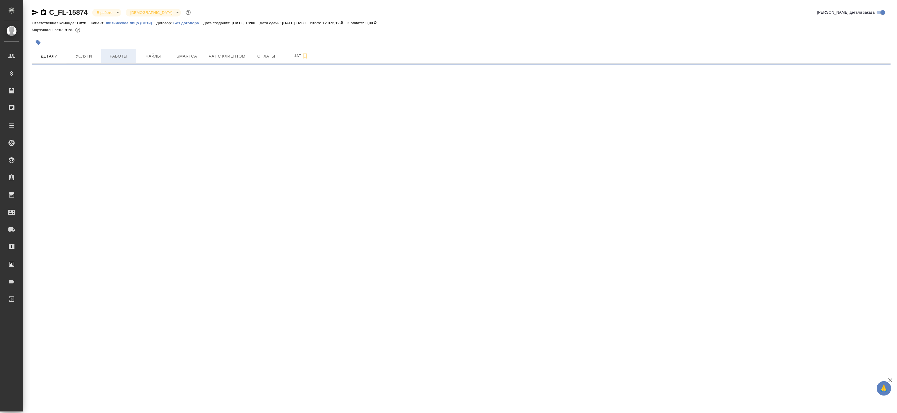
click at [131, 58] on span "Работы" at bounding box center [119, 56] width 28 height 7
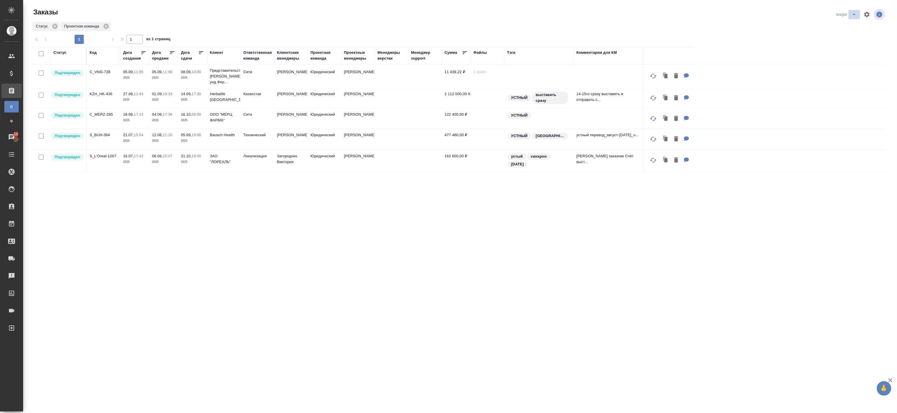
click at [849, 18] on button "split button" at bounding box center [854, 14] width 12 height 9
click at [847, 31] on ul "Артак" at bounding box center [846, 26] width 25 height 14
click at [848, 27] on li "Артак" at bounding box center [846, 25] width 25 height 9
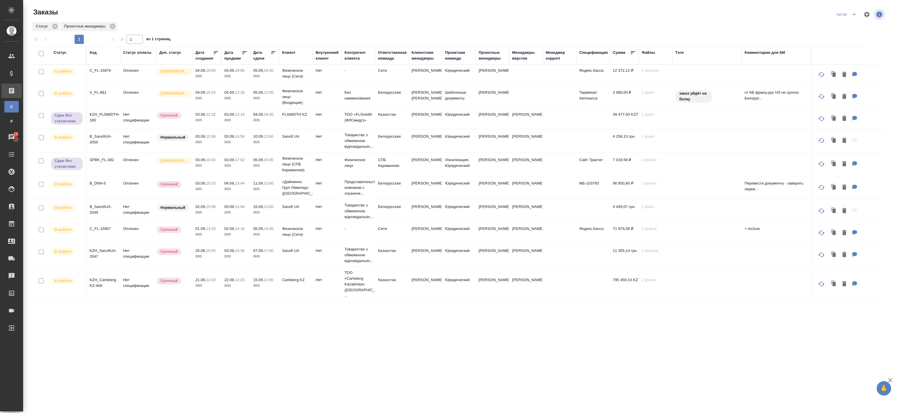
click at [394, 102] on td "Белорусская" at bounding box center [392, 97] width 34 height 20
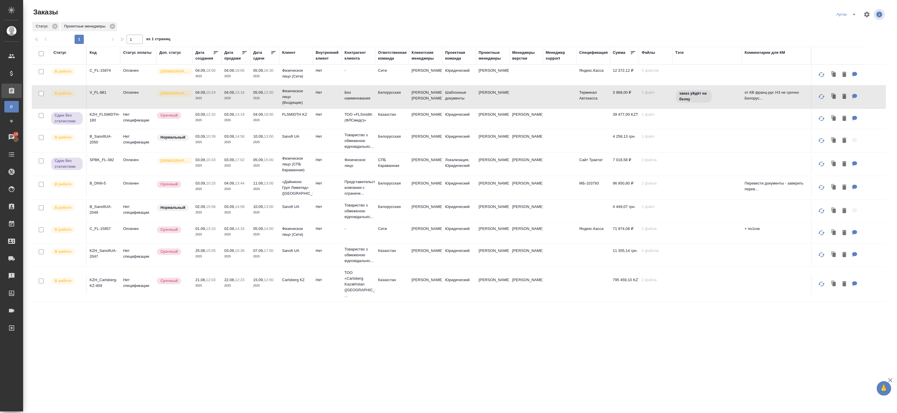
click at [275, 53] on icon at bounding box center [273, 53] width 6 height 6
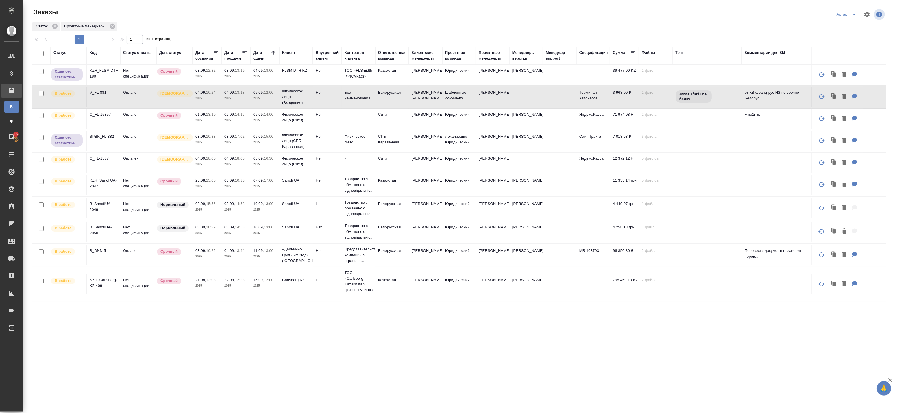
click at [256, 167] on p "2025" at bounding box center [264, 164] width 23 height 6
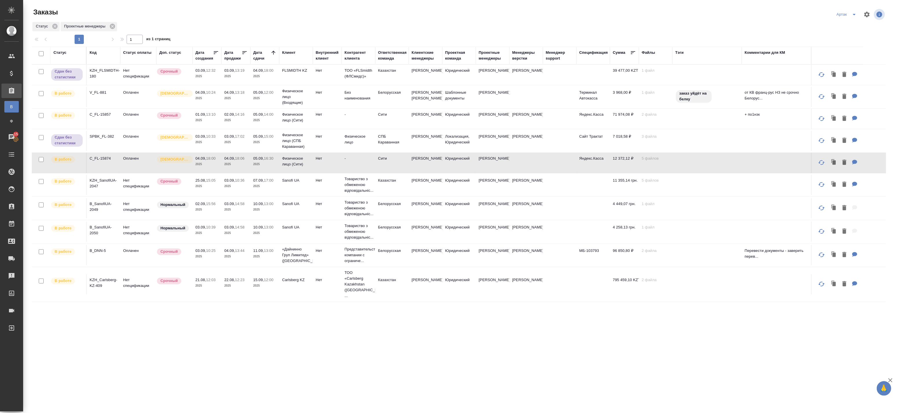
click at [257, 167] on p "2025" at bounding box center [264, 164] width 23 height 6
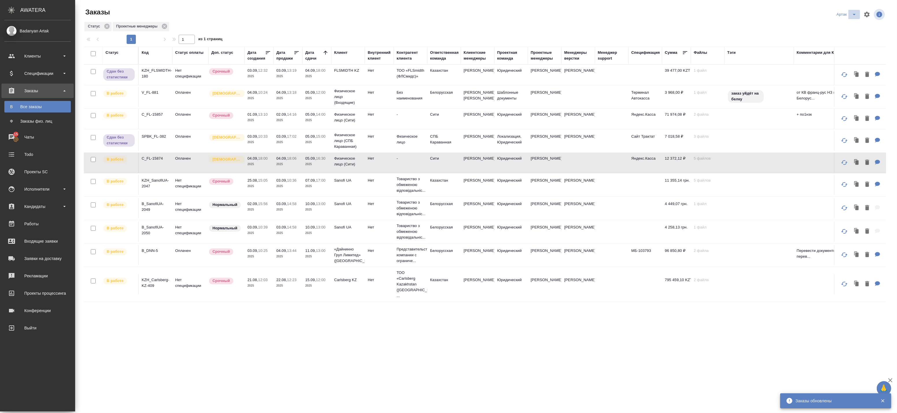
click at [853, 14] on icon "split button" at bounding box center [853, 14] width 7 height 7
click at [845, 27] on li "leagal" at bounding box center [847, 25] width 25 height 9
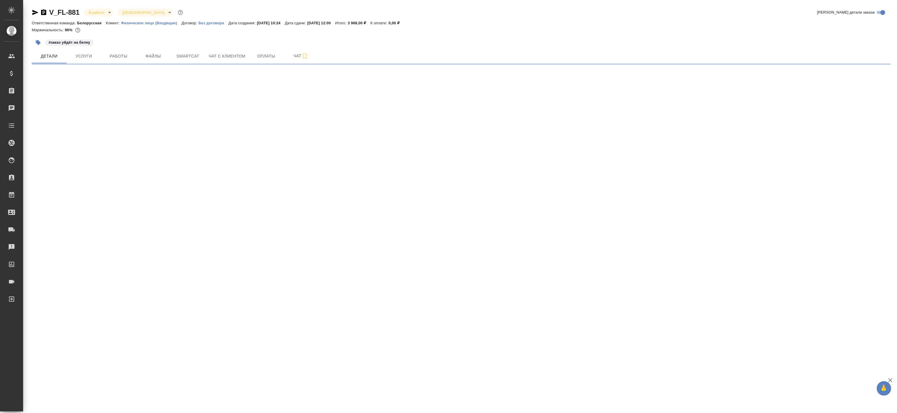
select select "RU"
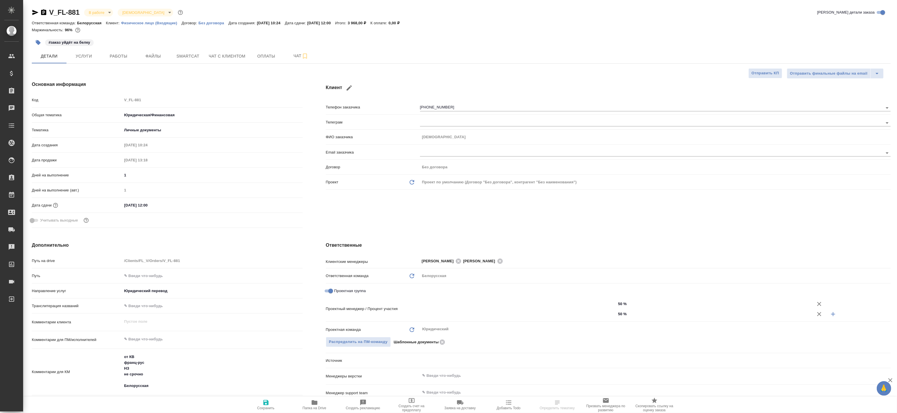
type textarea "x"
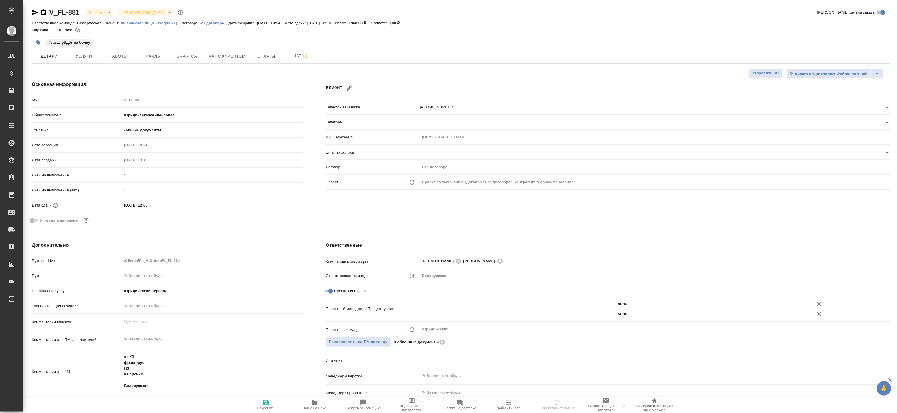
type textarea "x"
type input "[PERSON_NAME]"
type input "Газизов Ринат"
type textarea "x"
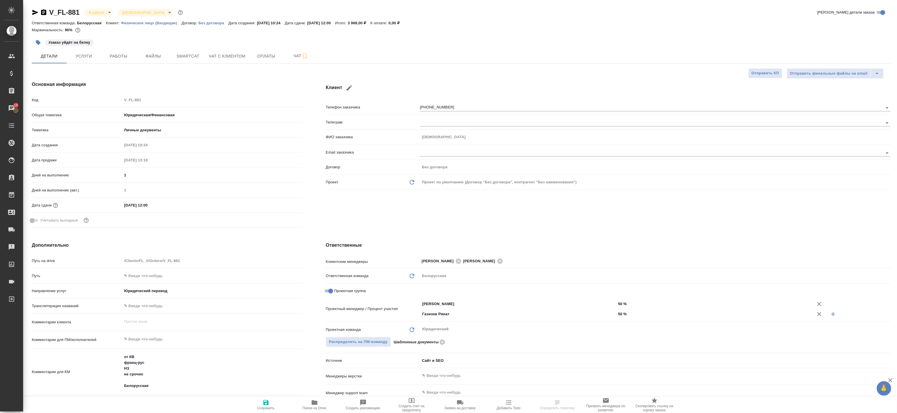
type textarea "x"
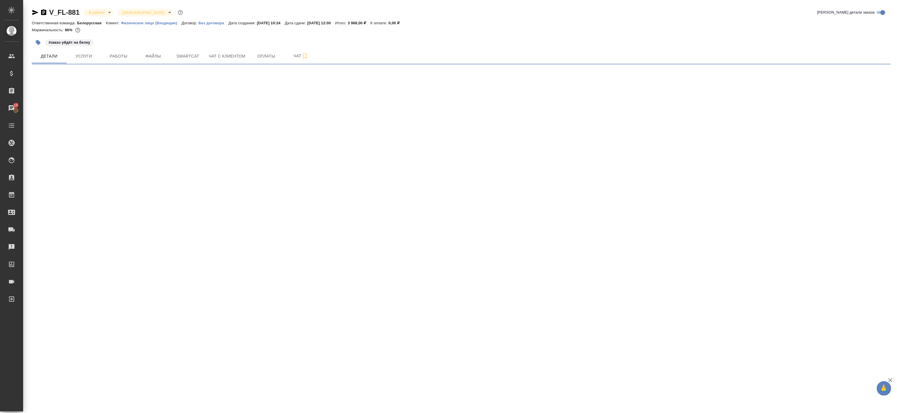
select select "RU"
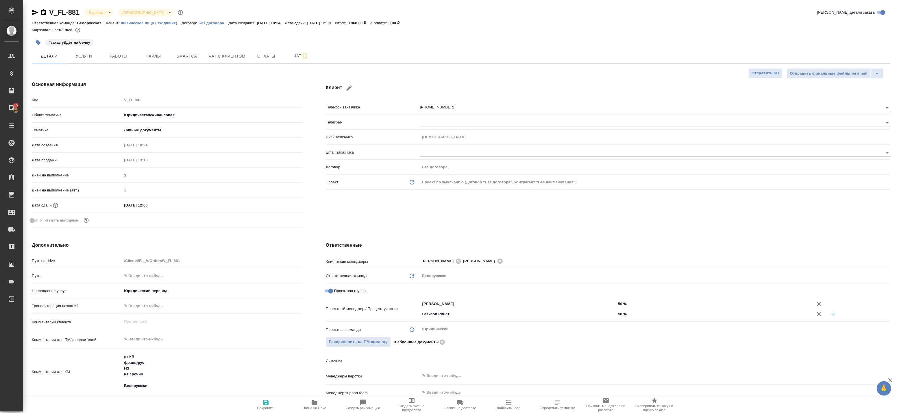
type textarea "x"
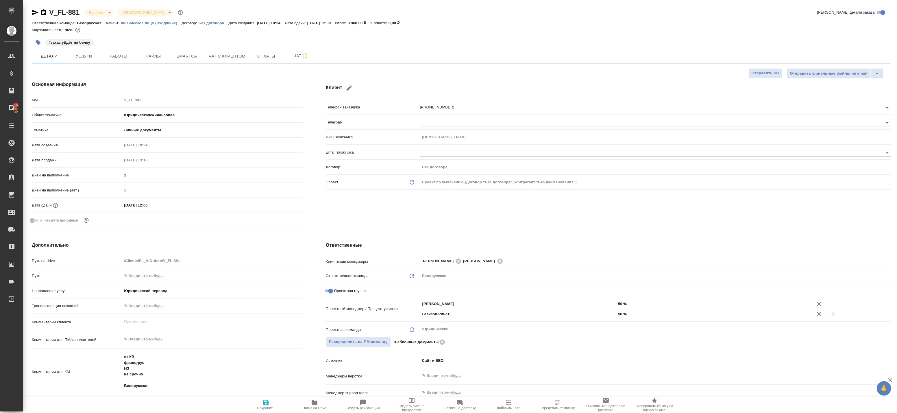
type textarea "x"
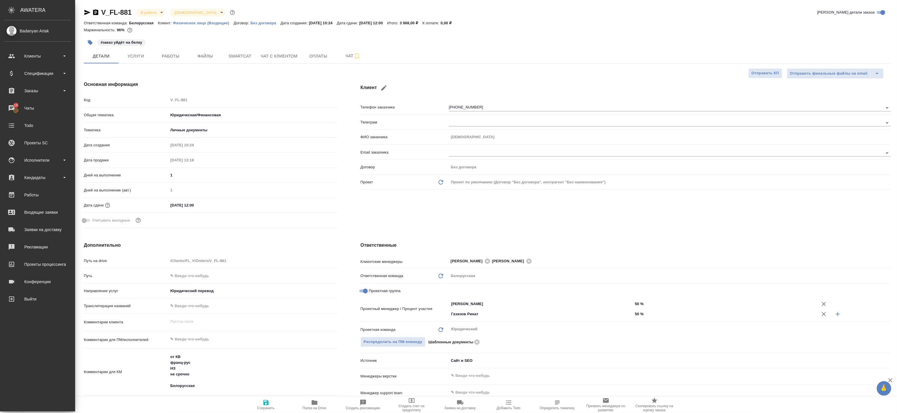
type textarea "x"
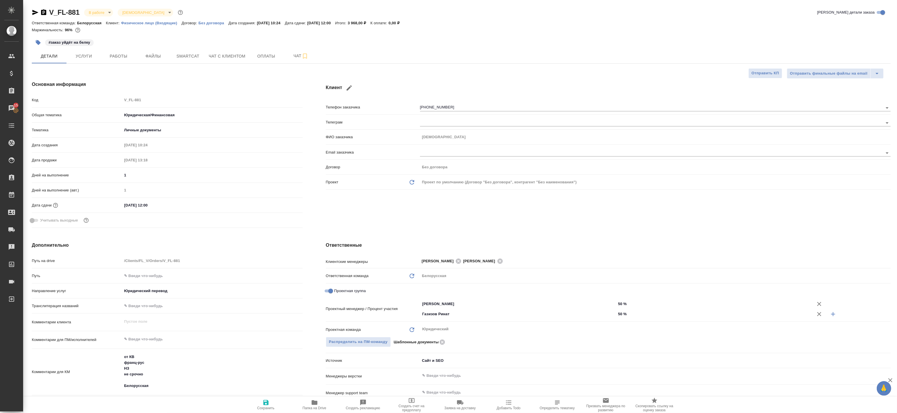
type textarea "x"
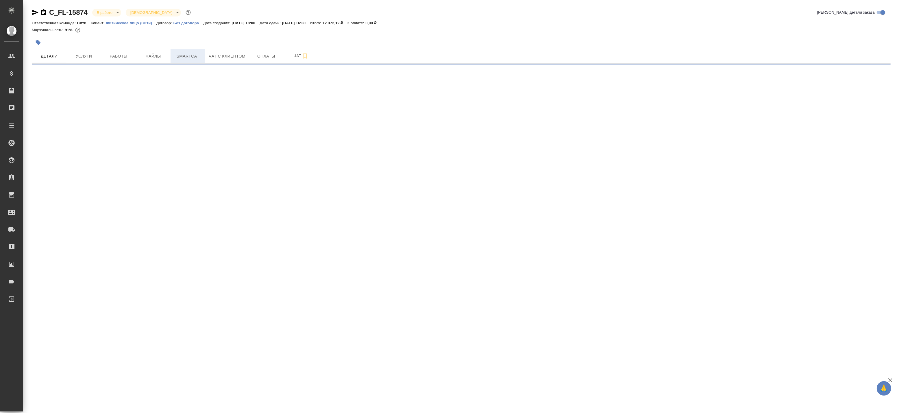
select select "RU"
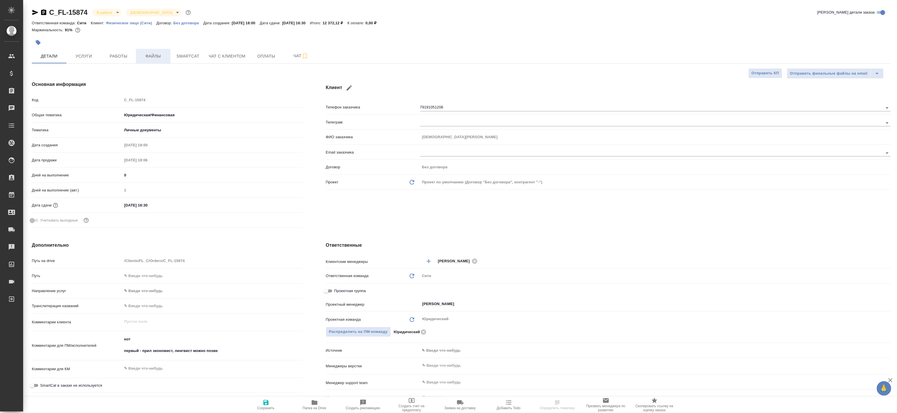
type textarea "x"
click at [151, 60] on button "Файлы" at bounding box center [153, 56] width 35 height 14
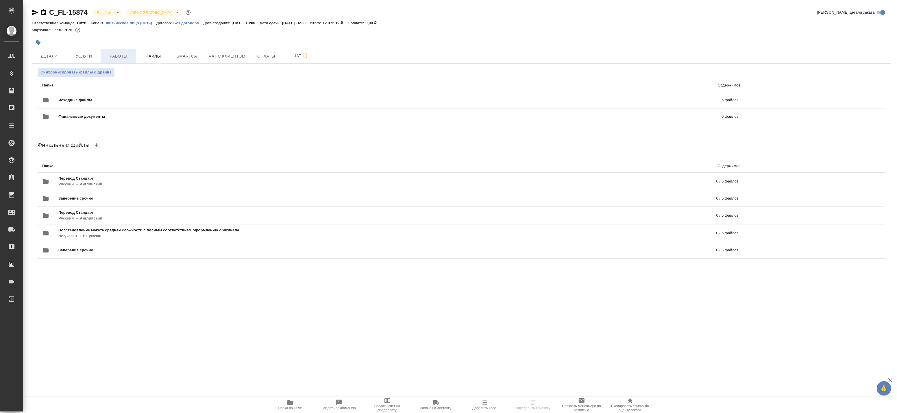
click at [127, 61] on button "Работы" at bounding box center [118, 56] width 35 height 14
